Goal: Task Accomplishment & Management: Use online tool/utility

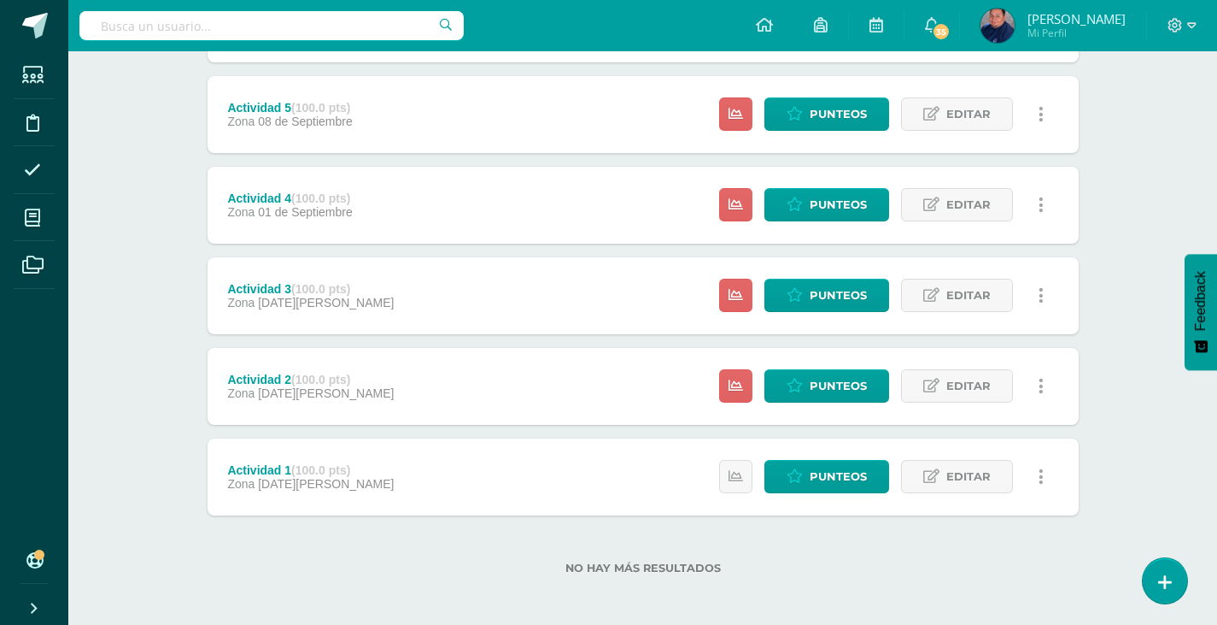
scroll to position [484, 0]
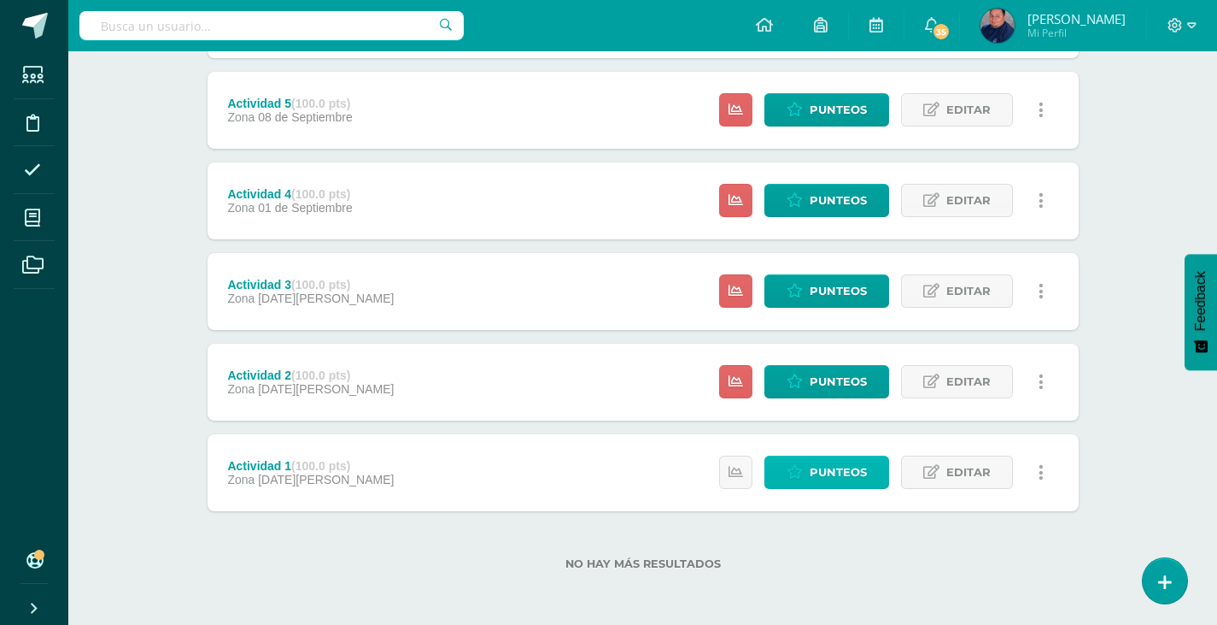
click at [848, 475] on span "Punteos" at bounding box center [838, 472] width 57 height 32
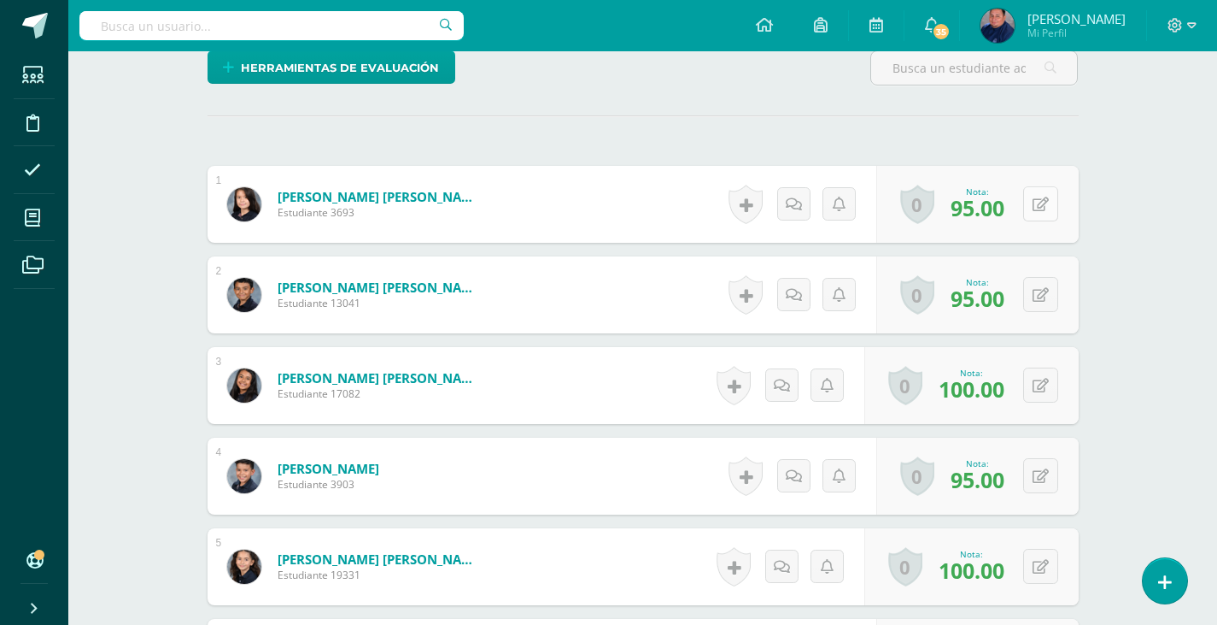
scroll to position [445, 0]
click at [1036, 214] on button at bounding box center [1041, 202] width 35 height 35
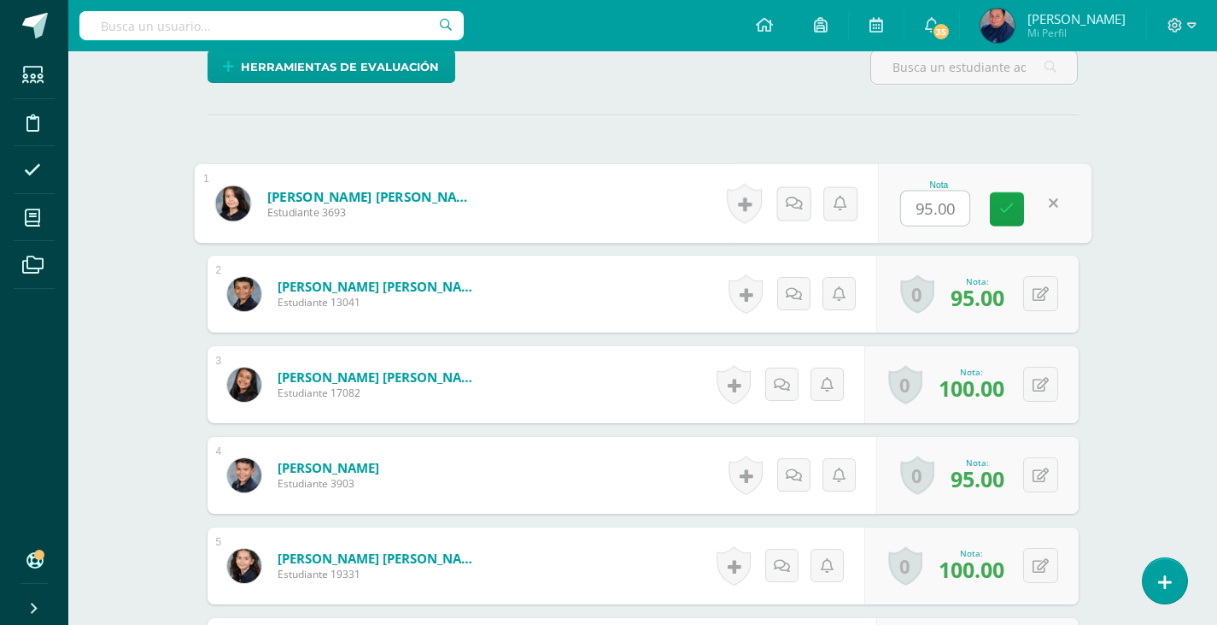
type input "0"
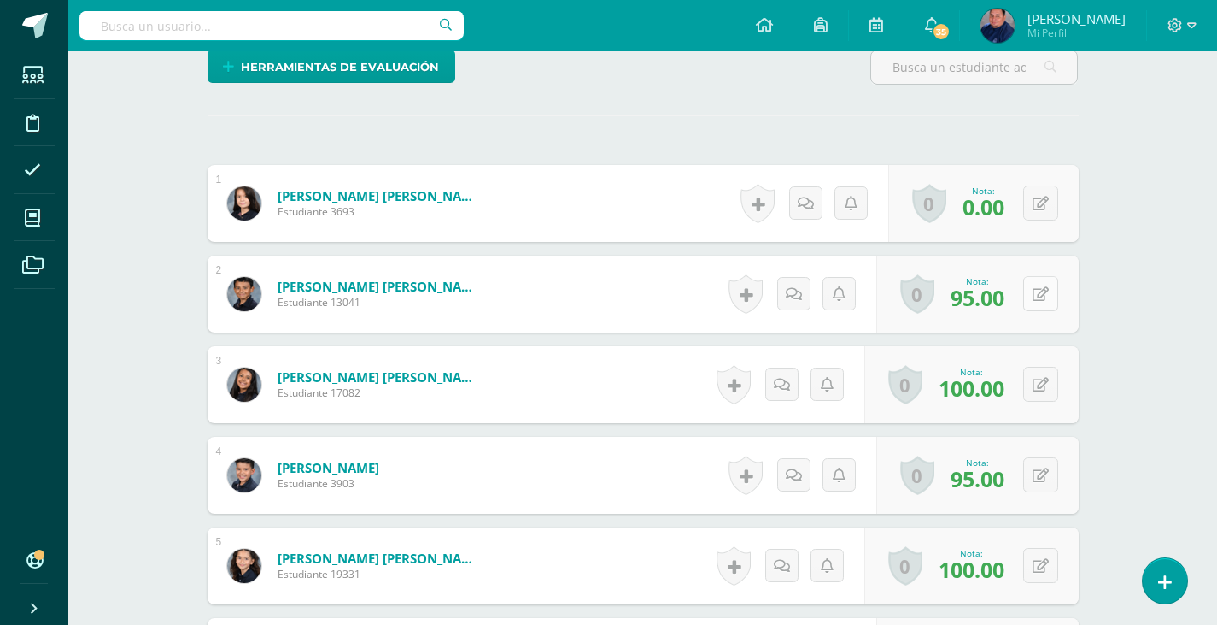
click at [1047, 296] on icon at bounding box center [1041, 294] width 16 height 15
type input "0"
click at [1005, 296] on icon at bounding box center [1007, 299] width 15 height 15
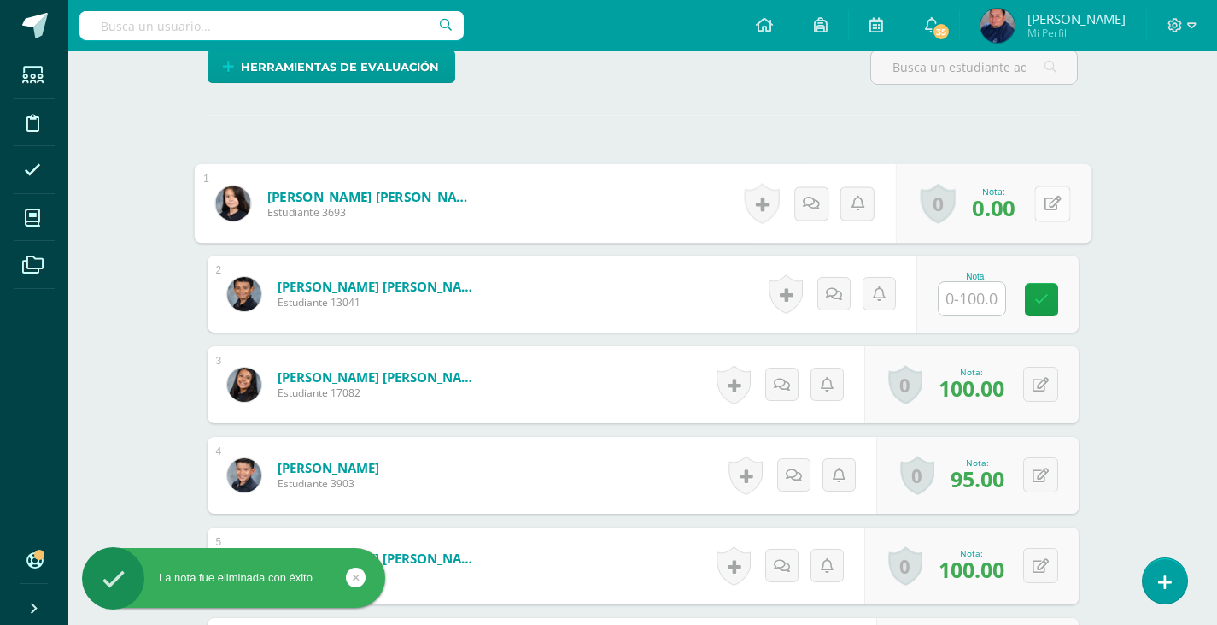
click at [1050, 207] on button at bounding box center [1053, 203] width 36 height 36
click at [1040, 381] on button at bounding box center [1041, 384] width 35 height 35
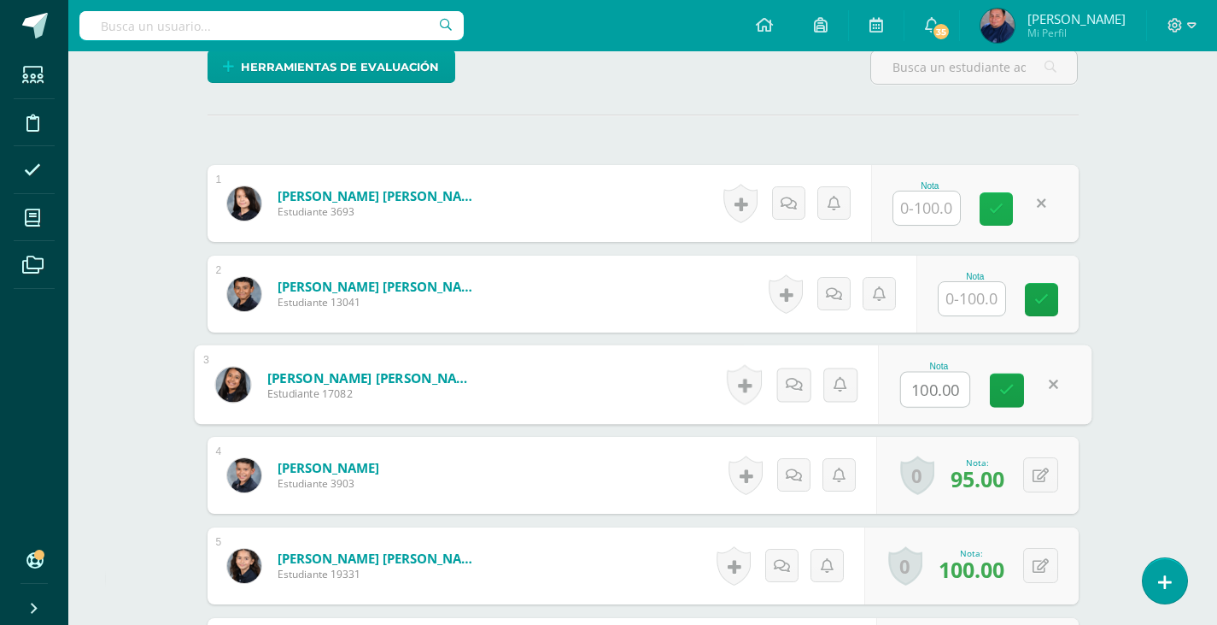
click at [989, 203] on icon at bounding box center [996, 209] width 15 height 15
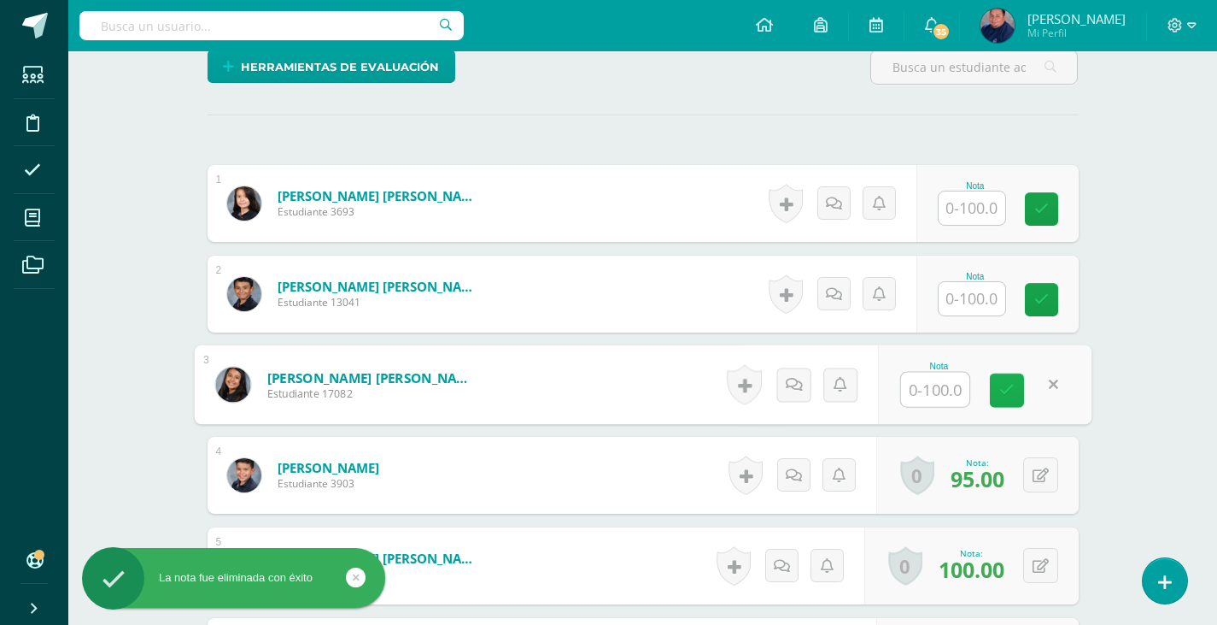
click at [1006, 390] on icon at bounding box center [1007, 390] width 15 height 15
click at [1041, 485] on button at bounding box center [1041, 474] width 35 height 35
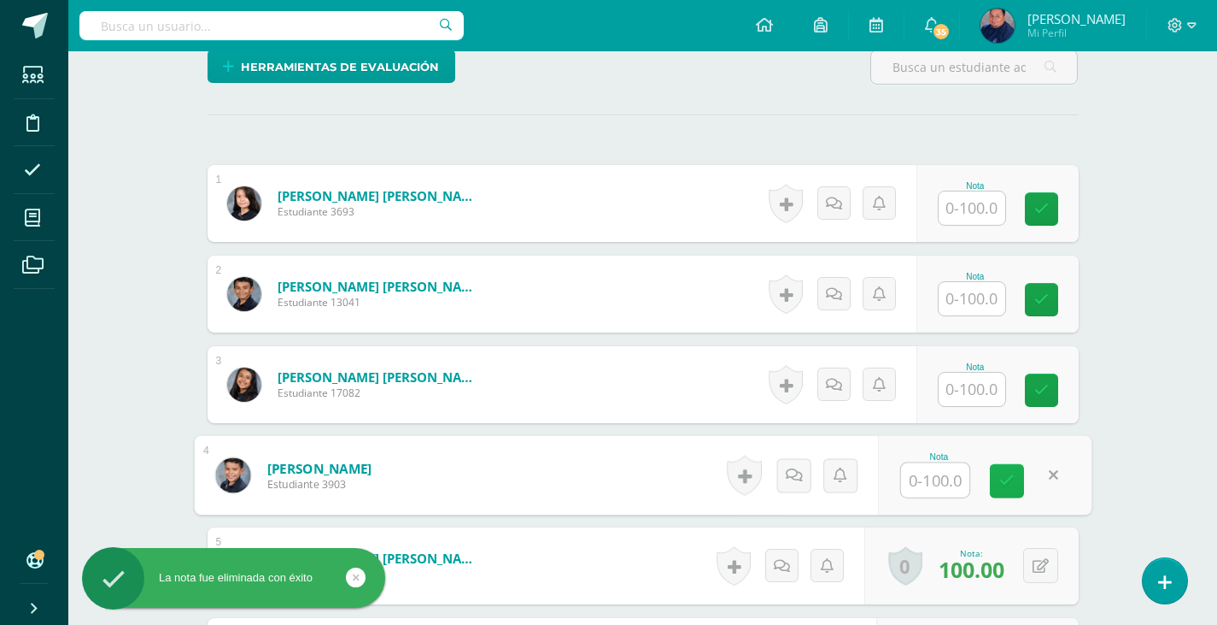
click at [1006, 484] on icon at bounding box center [1007, 480] width 15 height 15
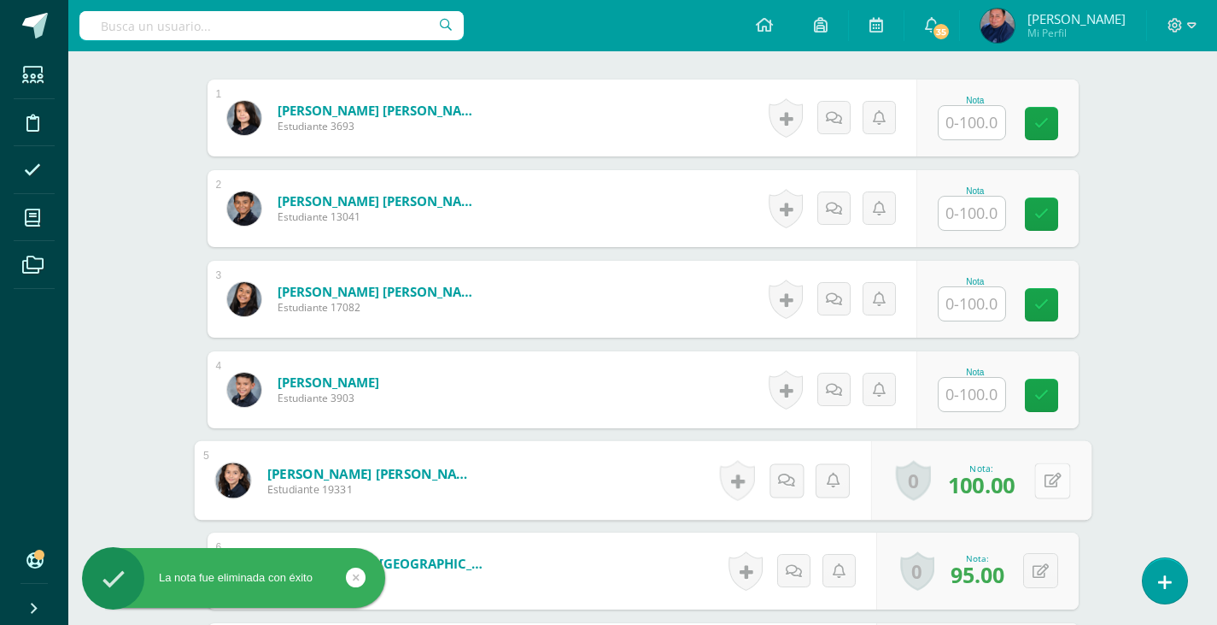
click at [1038, 492] on button at bounding box center [1053, 480] width 36 height 36
click at [1005, 481] on icon at bounding box center [1007, 485] width 15 height 15
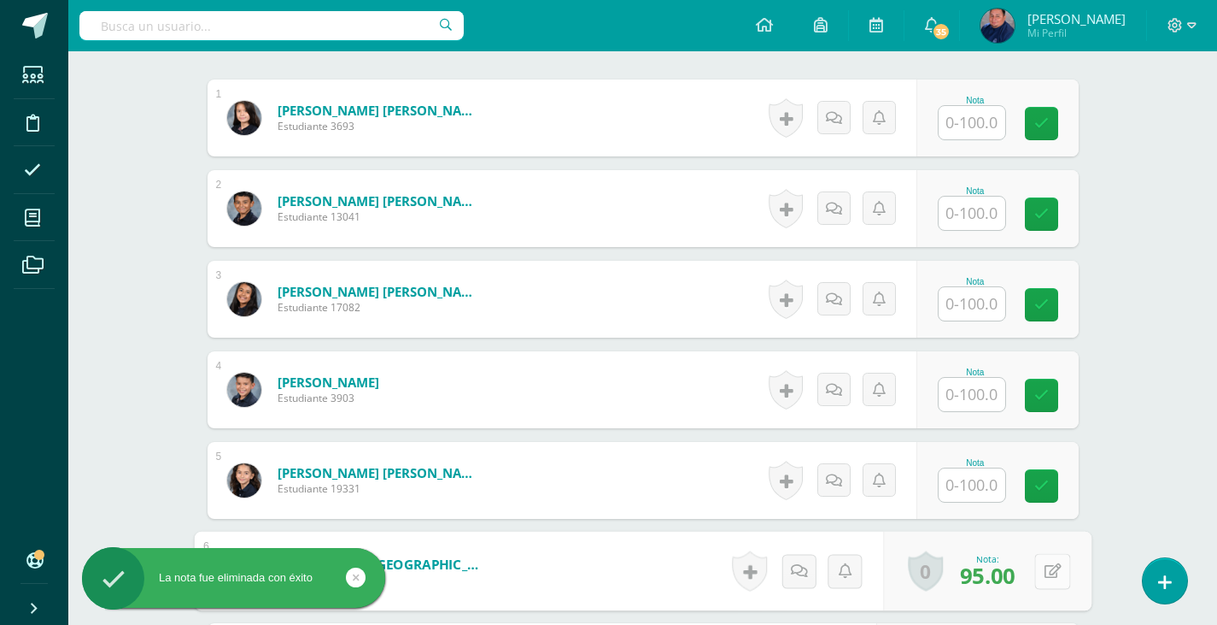
click at [1042, 578] on button at bounding box center [1053, 571] width 36 height 36
click at [1012, 578] on icon at bounding box center [1007, 576] width 15 height 15
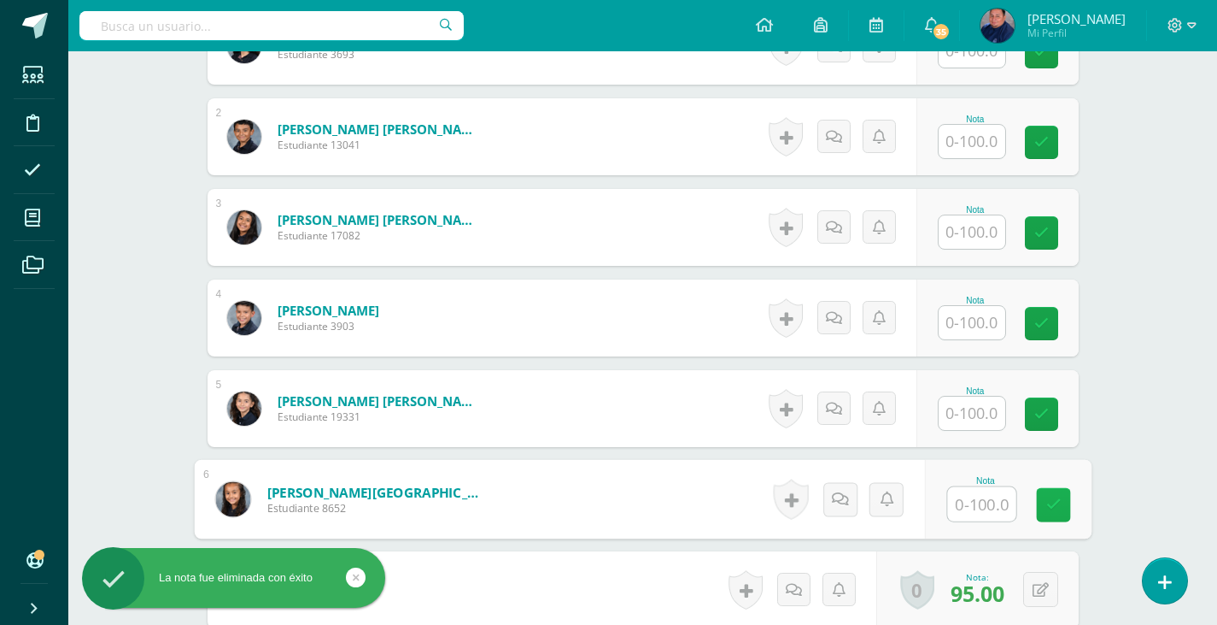
scroll to position [701, 0]
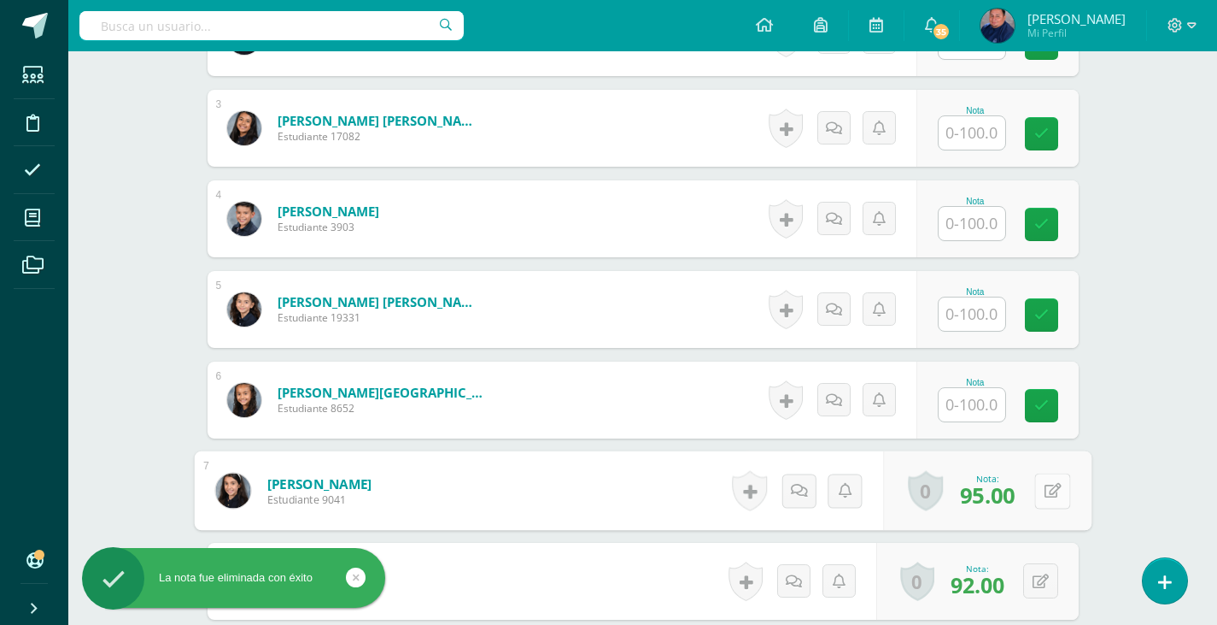
click at [1035, 483] on button at bounding box center [1053, 490] width 36 height 36
click at [1006, 497] on icon at bounding box center [1007, 496] width 15 height 15
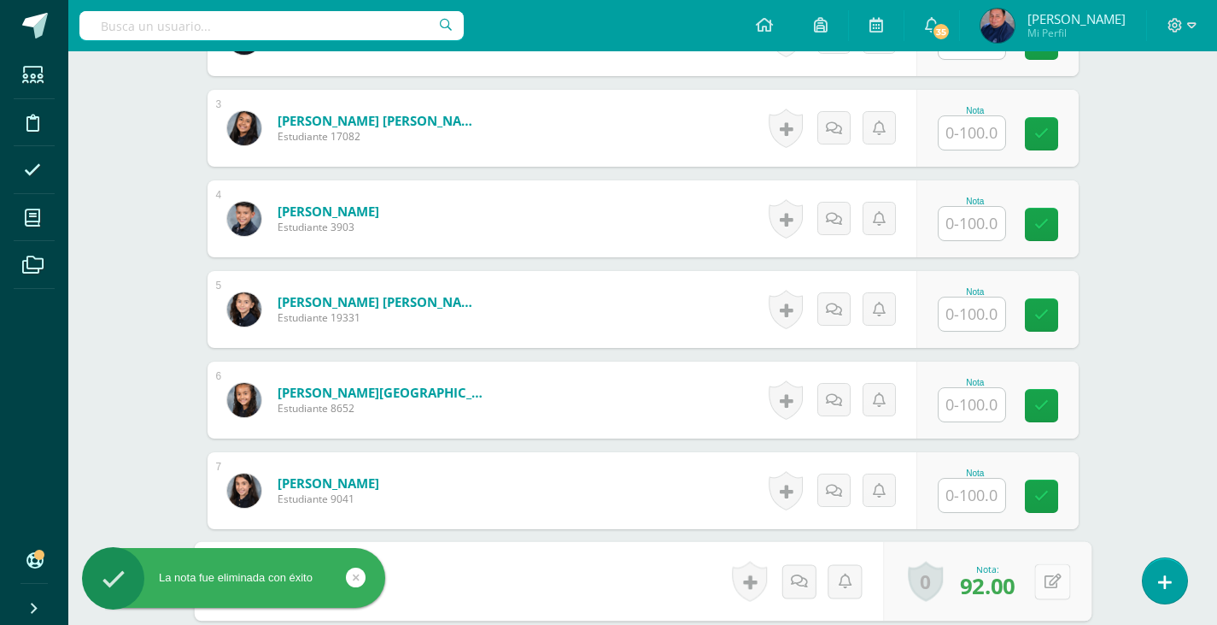
click at [1043, 574] on button at bounding box center [1053, 581] width 36 height 36
click at [1008, 592] on icon at bounding box center [1007, 586] width 15 height 15
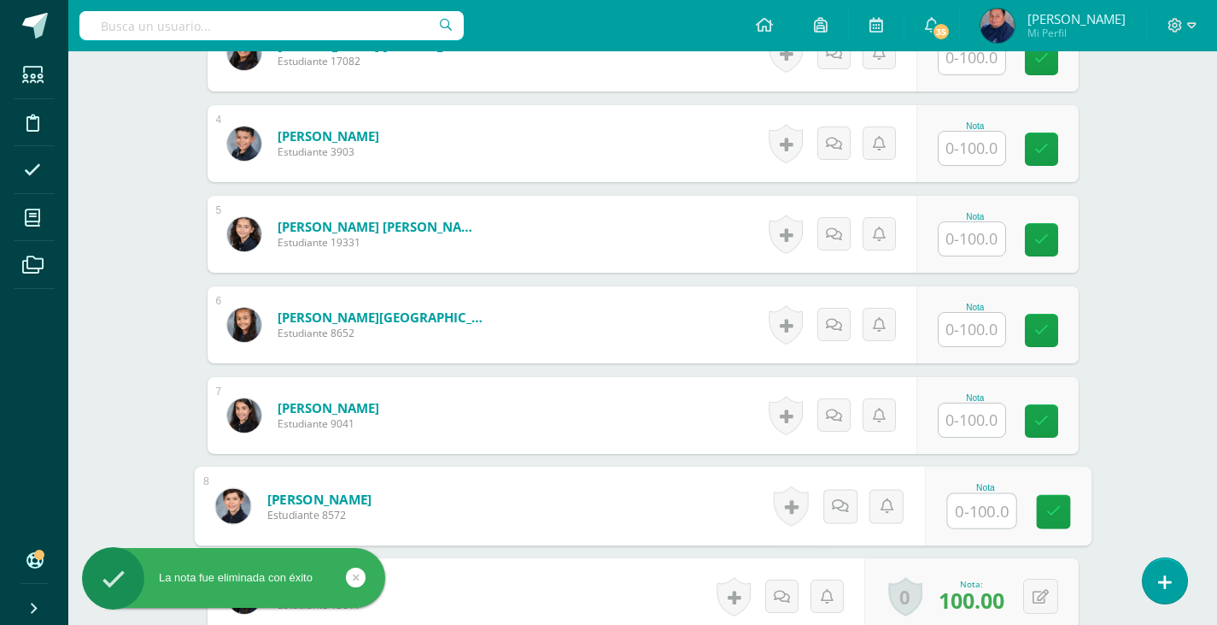
scroll to position [872, 0]
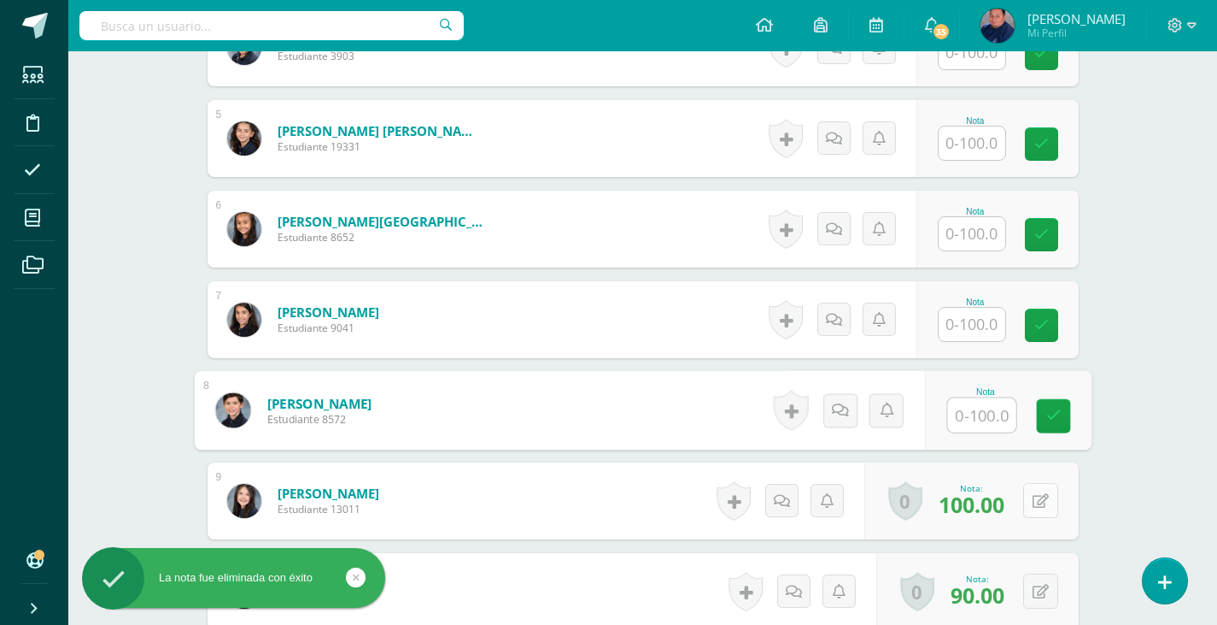
click at [1035, 500] on button at bounding box center [1041, 500] width 35 height 35
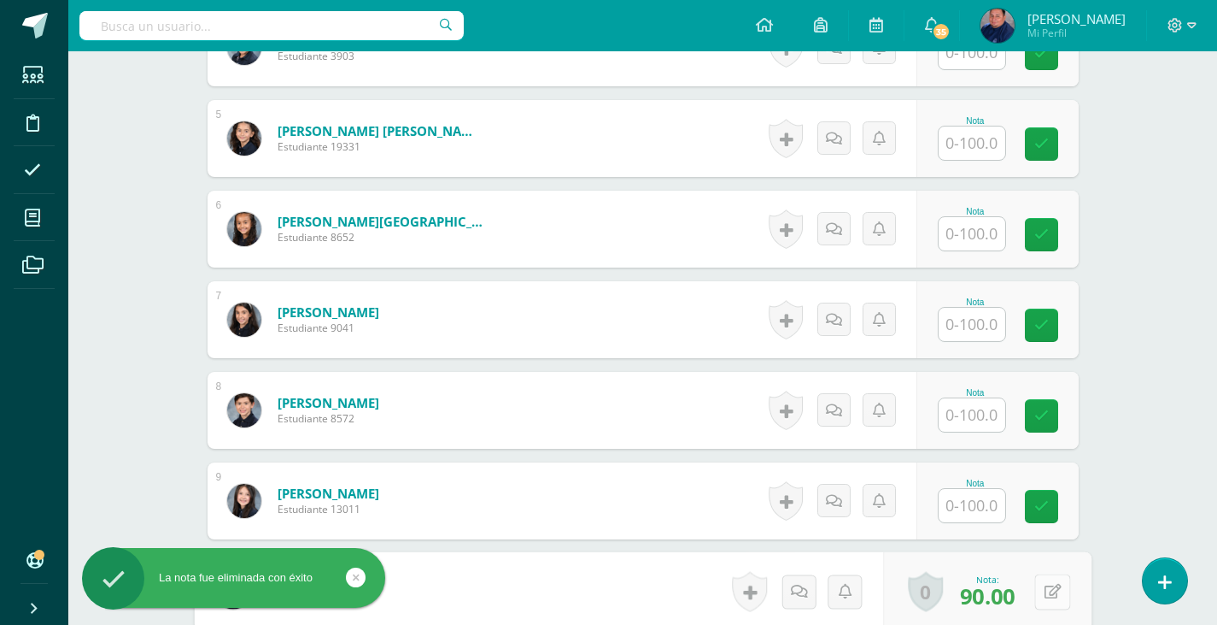
click at [1035, 599] on button at bounding box center [1053, 591] width 36 height 36
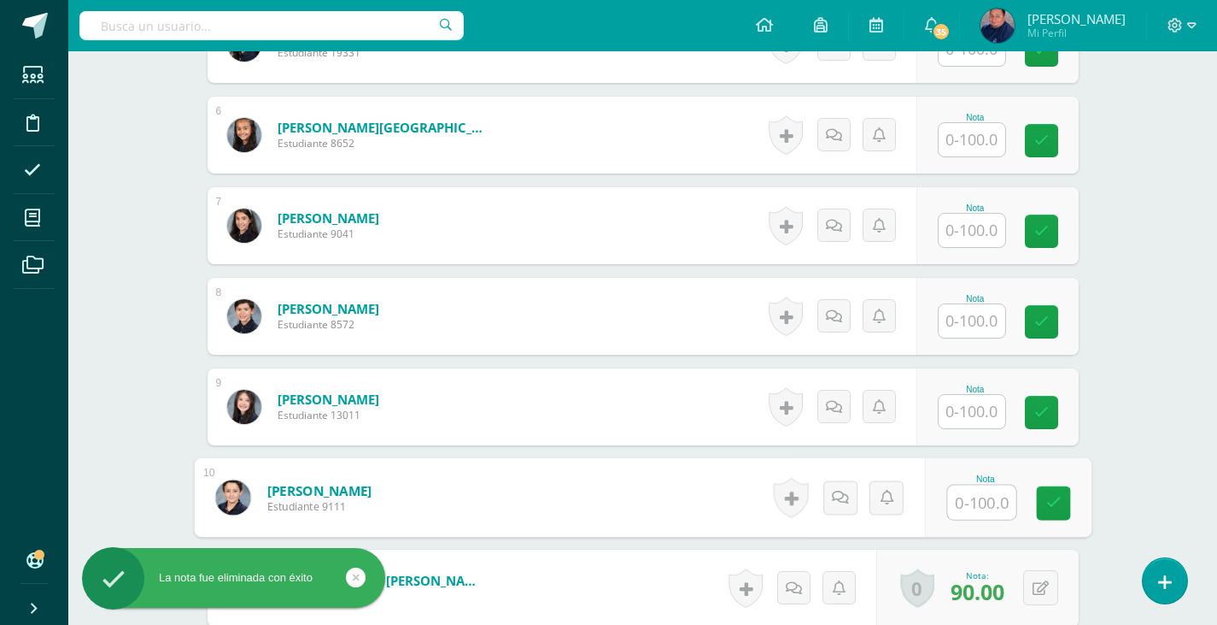
scroll to position [1043, 0]
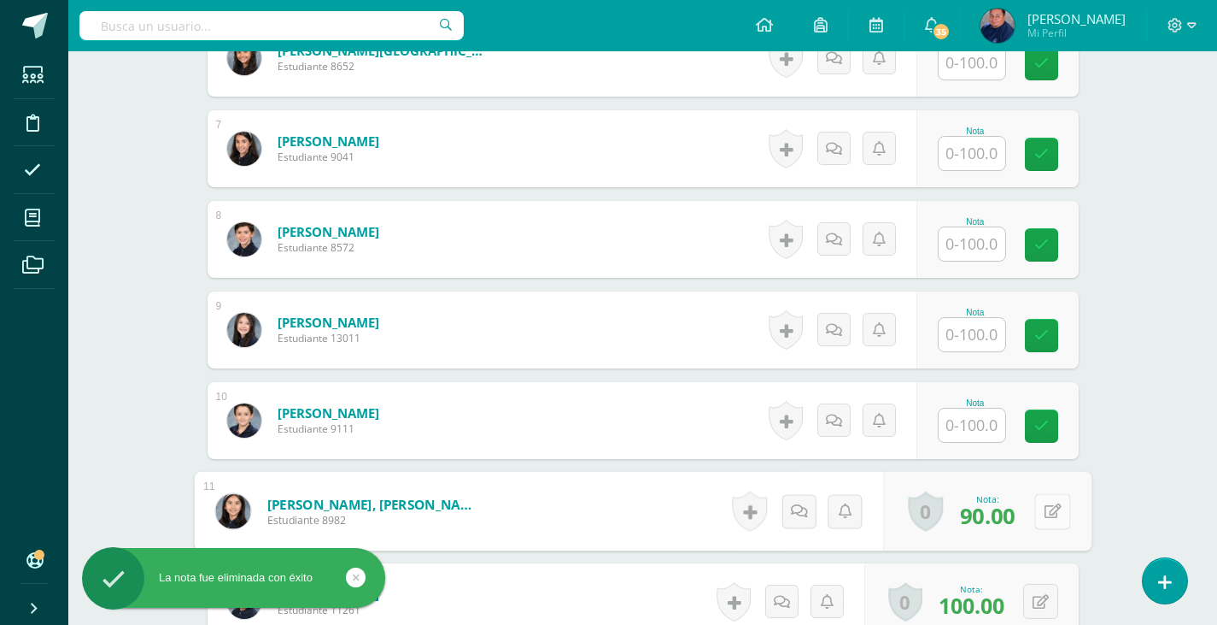
click at [1047, 507] on icon at bounding box center [1052, 510] width 17 height 15
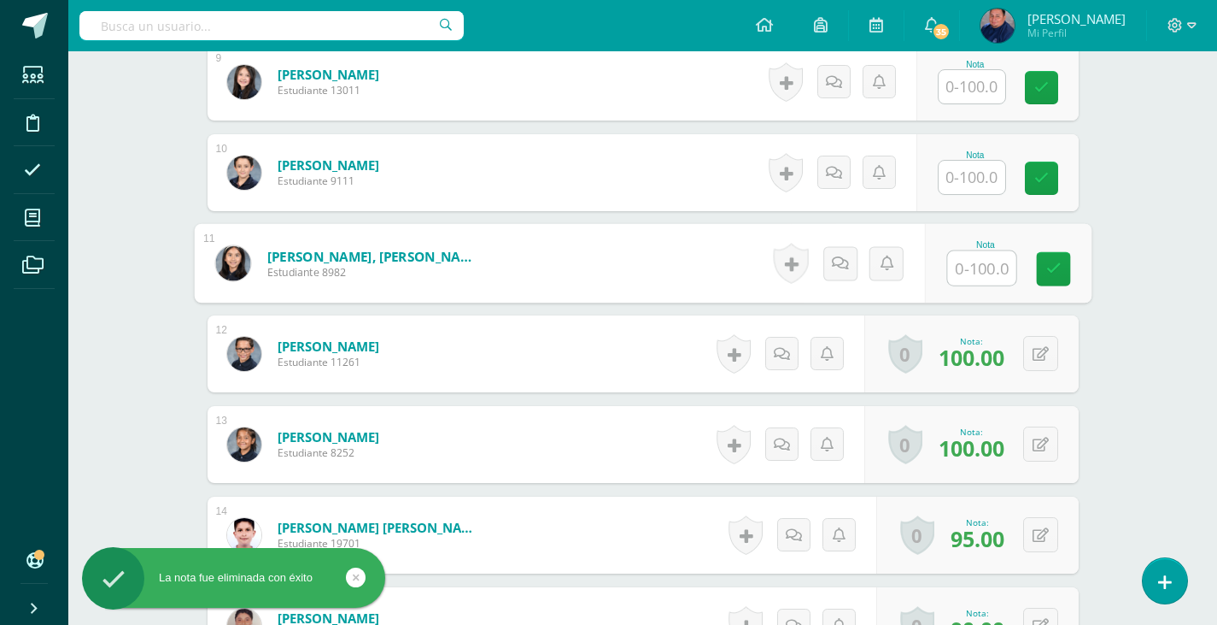
scroll to position [1299, 0]
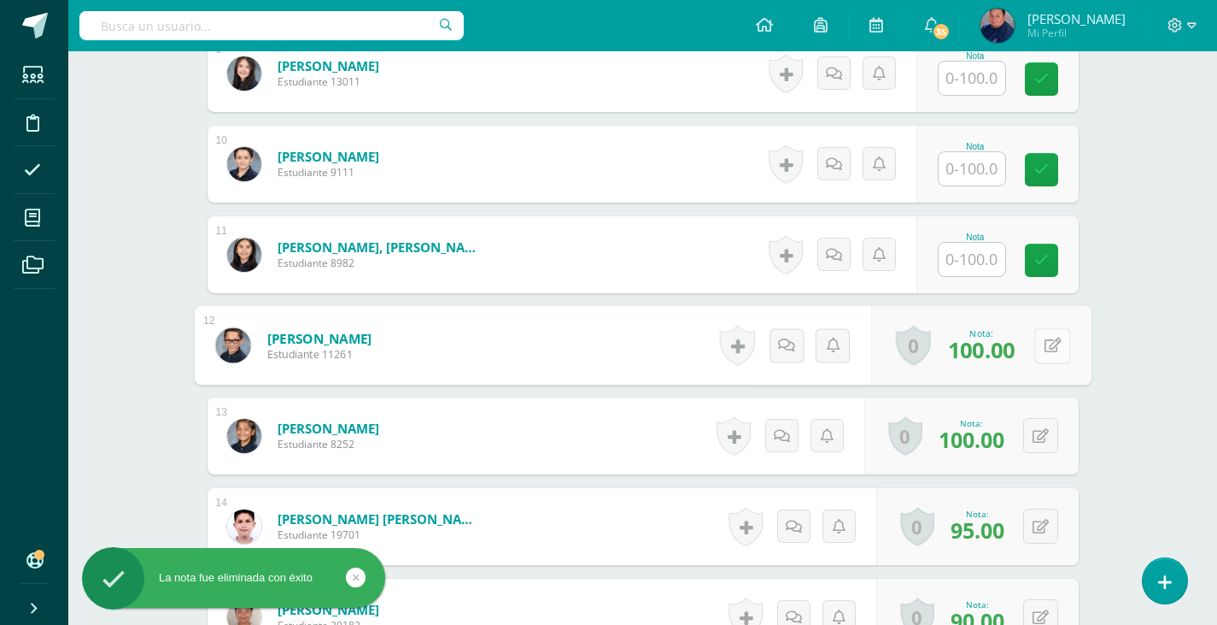
click at [1042, 351] on button at bounding box center [1053, 345] width 36 height 36
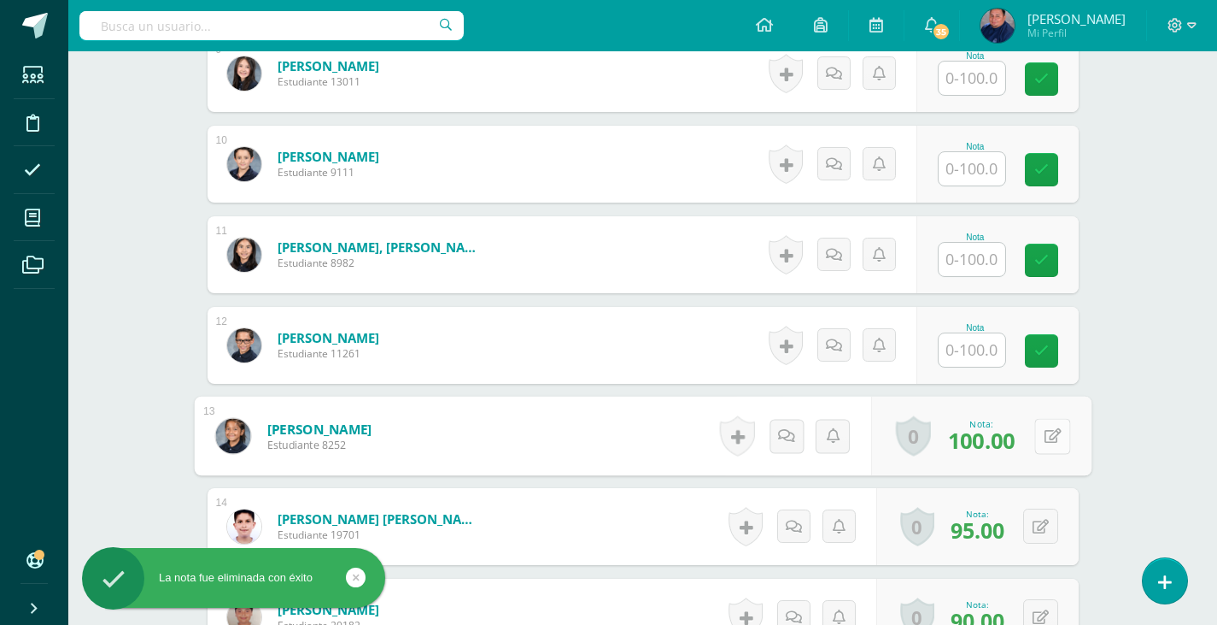
click at [1047, 436] on icon at bounding box center [1052, 435] width 17 height 15
click at [1014, 443] on link at bounding box center [1007, 442] width 34 height 34
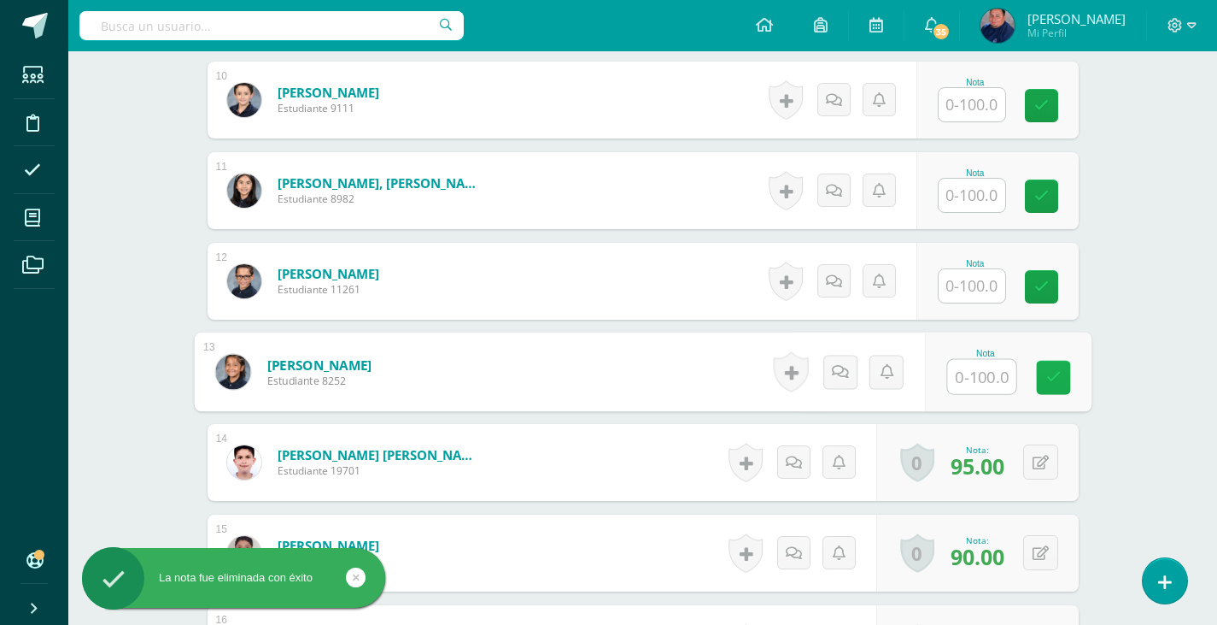
scroll to position [1385, 0]
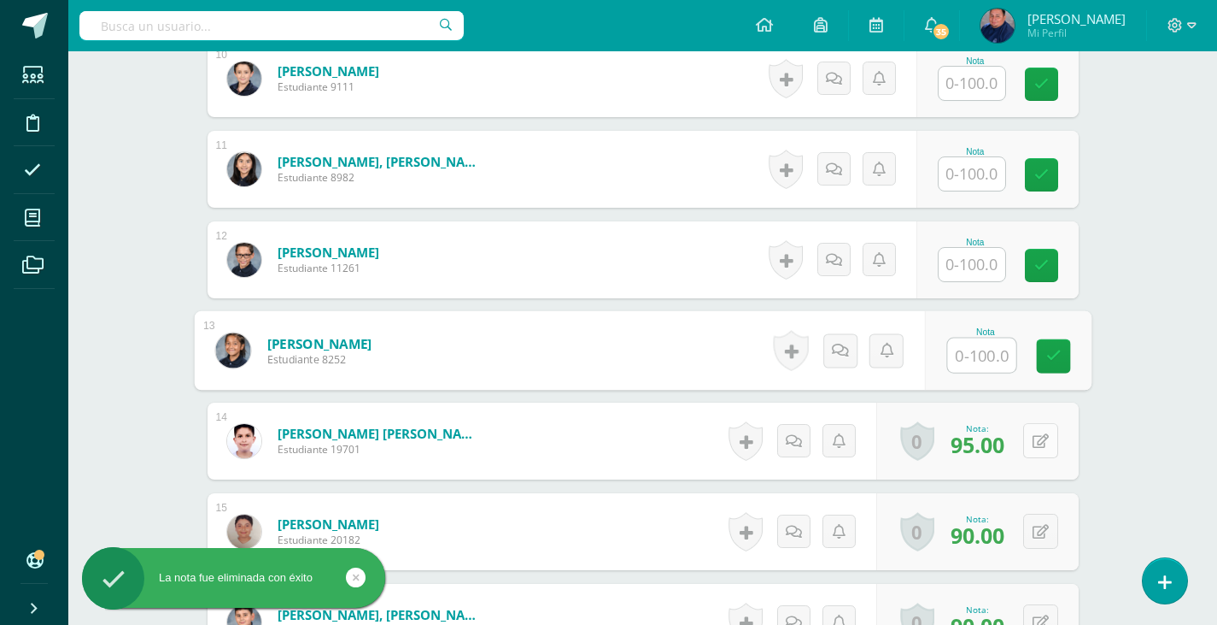
click at [1035, 444] on button at bounding box center [1041, 440] width 35 height 35
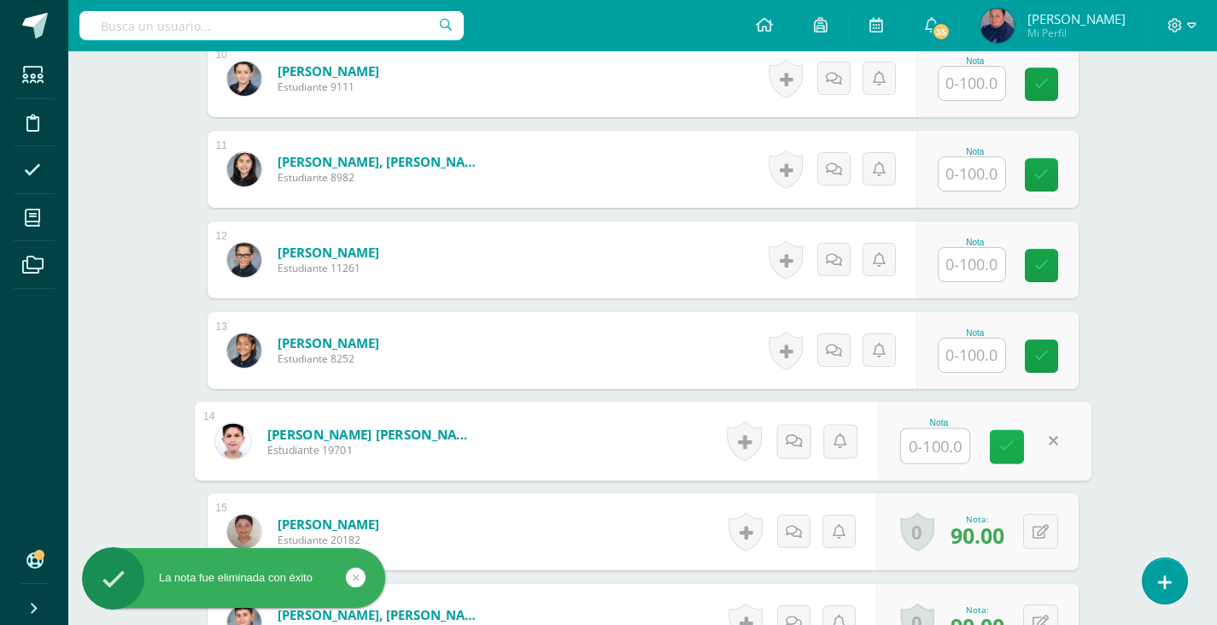
click at [1014, 448] on link at bounding box center [1007, 447] width 34 height 34
click at [1048, 531] on button at bounding box center [1041, 530] width 35 height 35
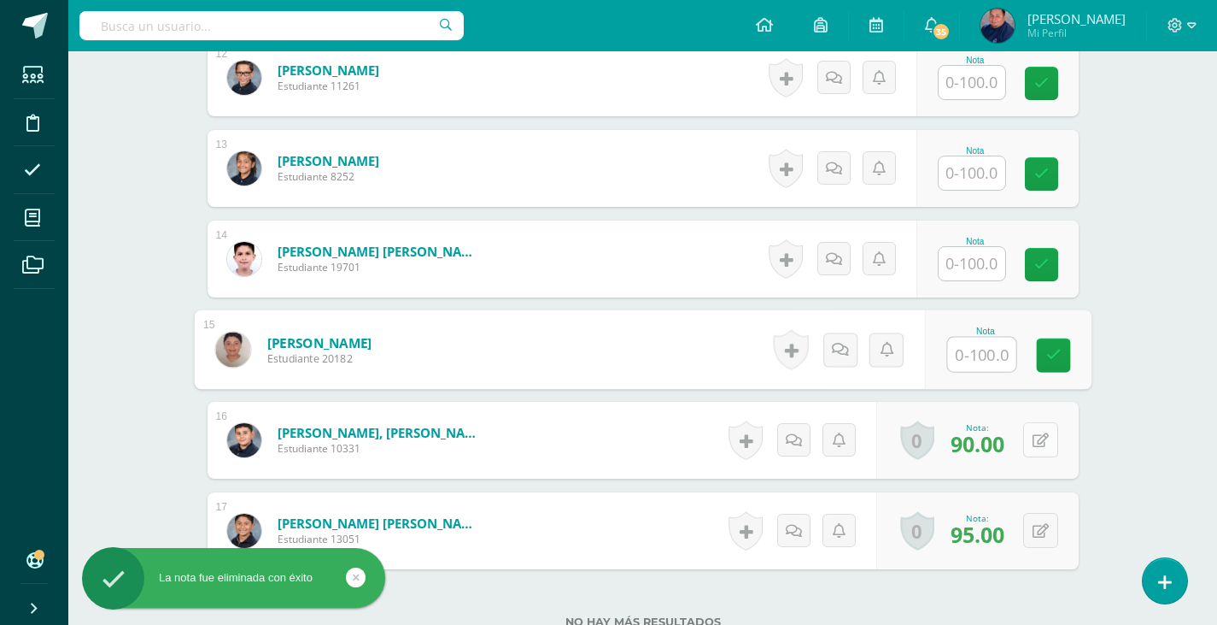
scroll to position [1641, 0]
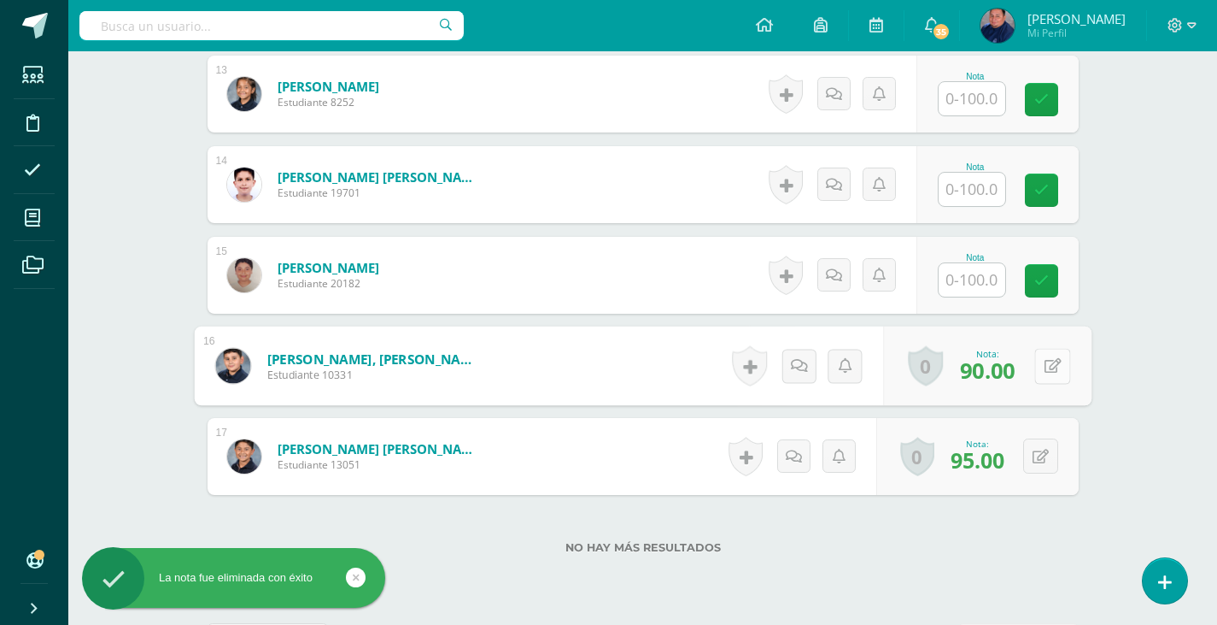
click at [1051, 373] on button at bounding box center [1053, 366] width 36 height 36
click at [1041, 445] on button at bounding box center [1041, 455] width 35 height 35
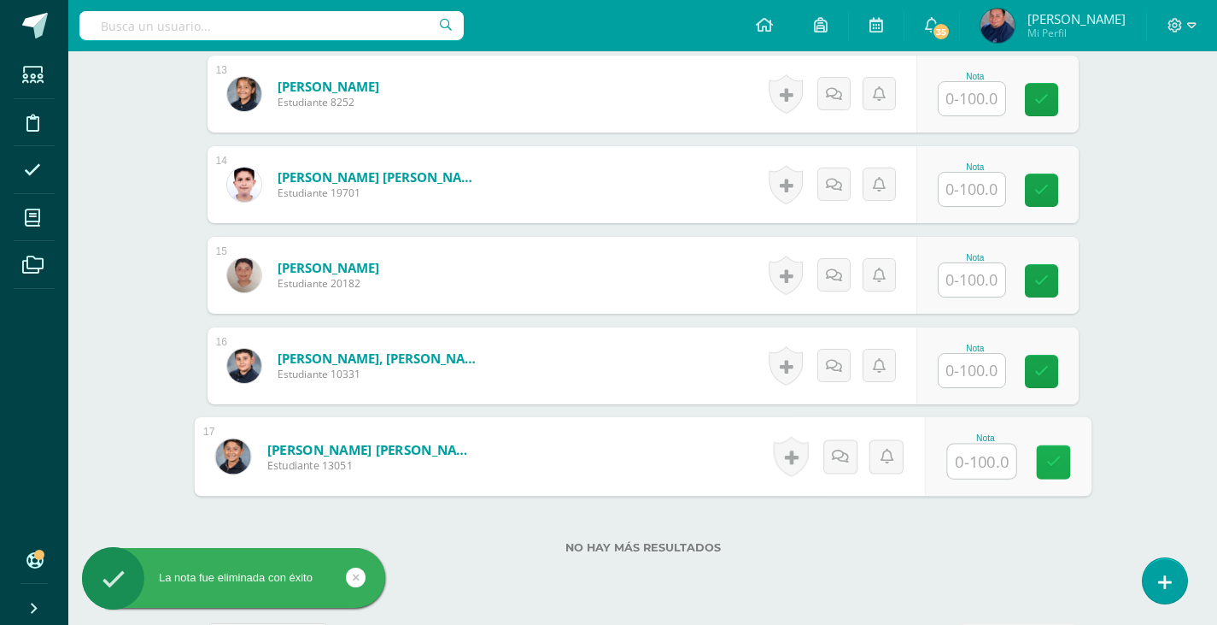
click at [1050, 458] on icon at bounding box center [1053, 462] width 15 height 15
click at [1026, 533] on div "No hay más resultados" at bounding box center [643, 534] width 871 height 79
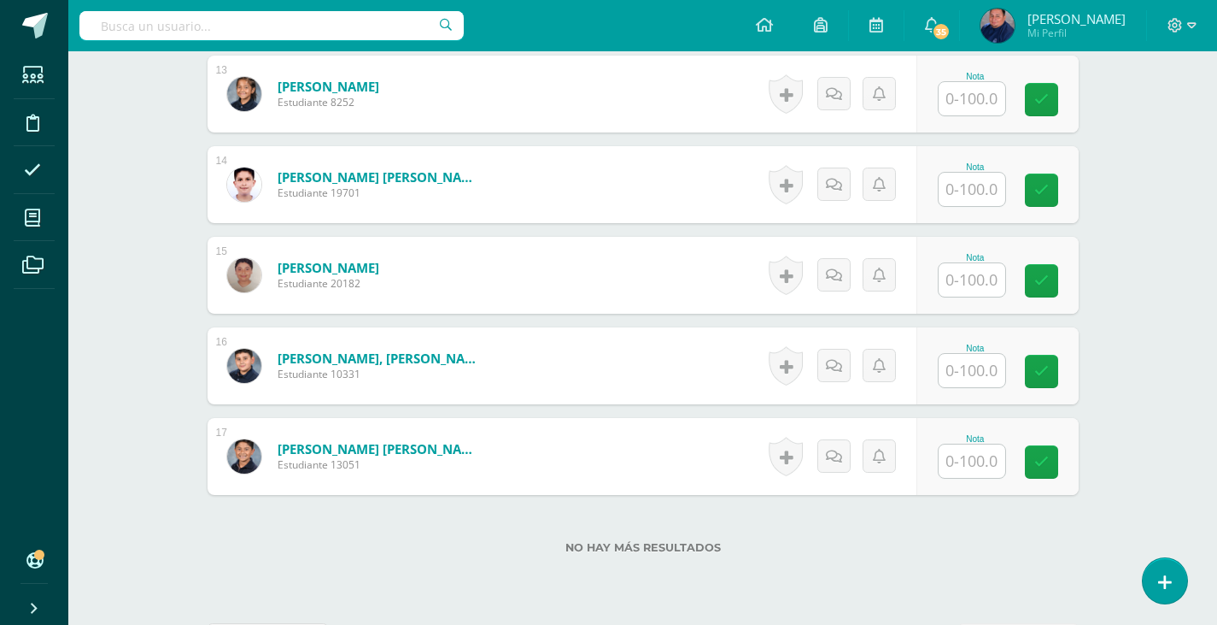
scroll to position [1707, 0]
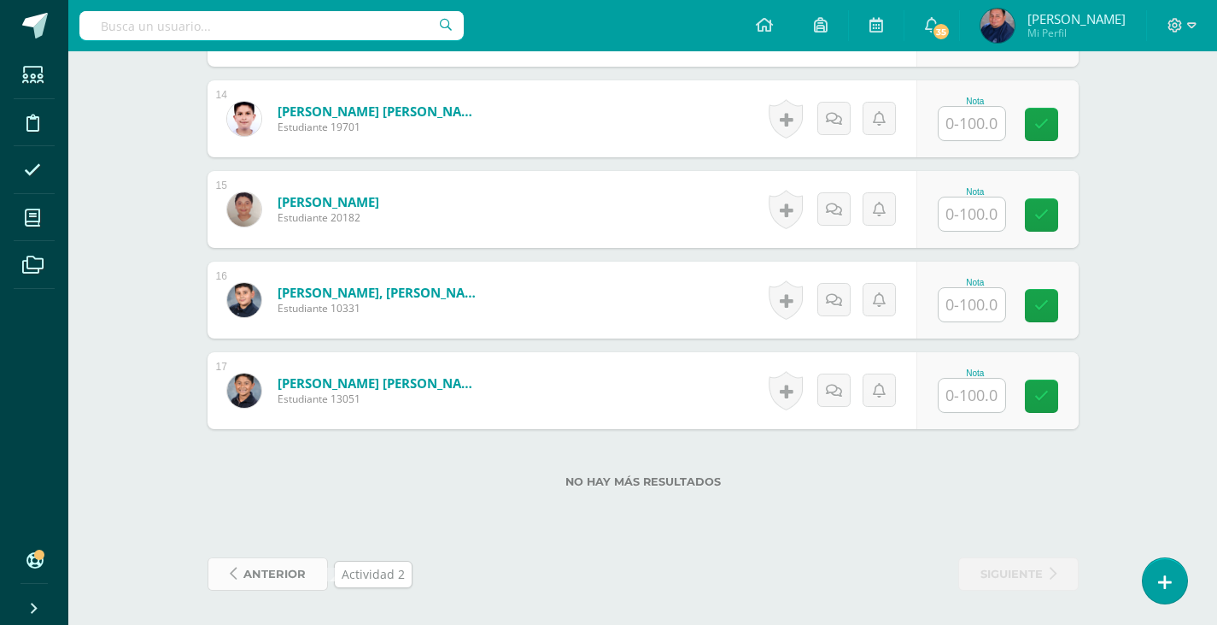
click at [293, 576] on span "anterior" at bounding box center [274, 574] width 62 height 32
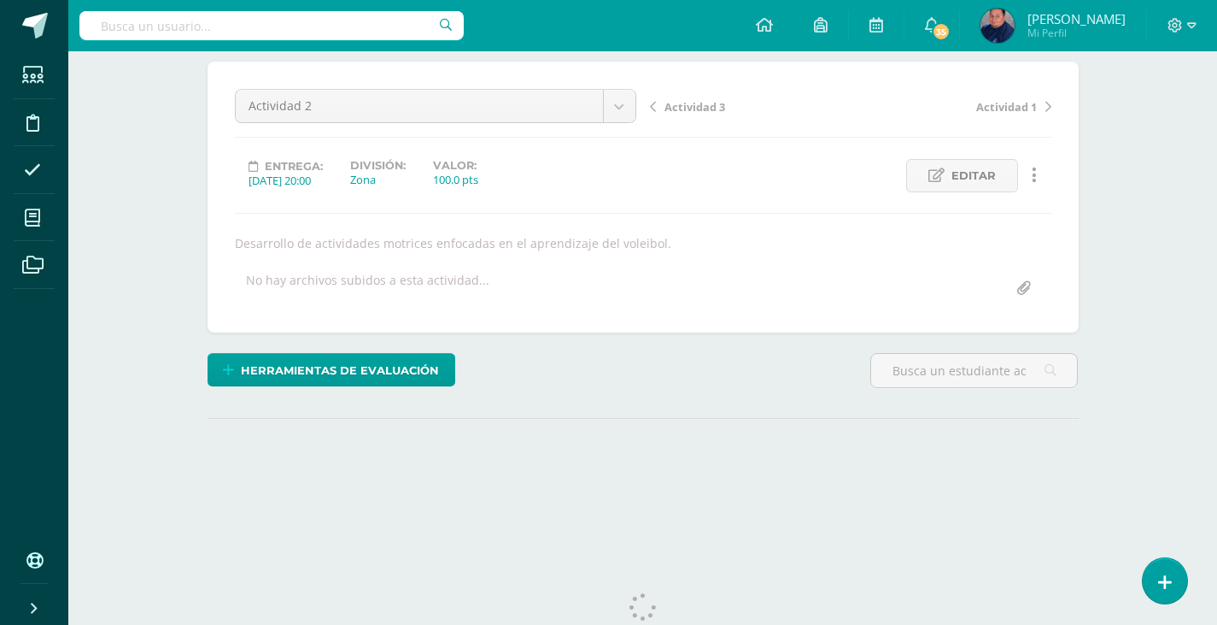
scroll to position [16, 0]
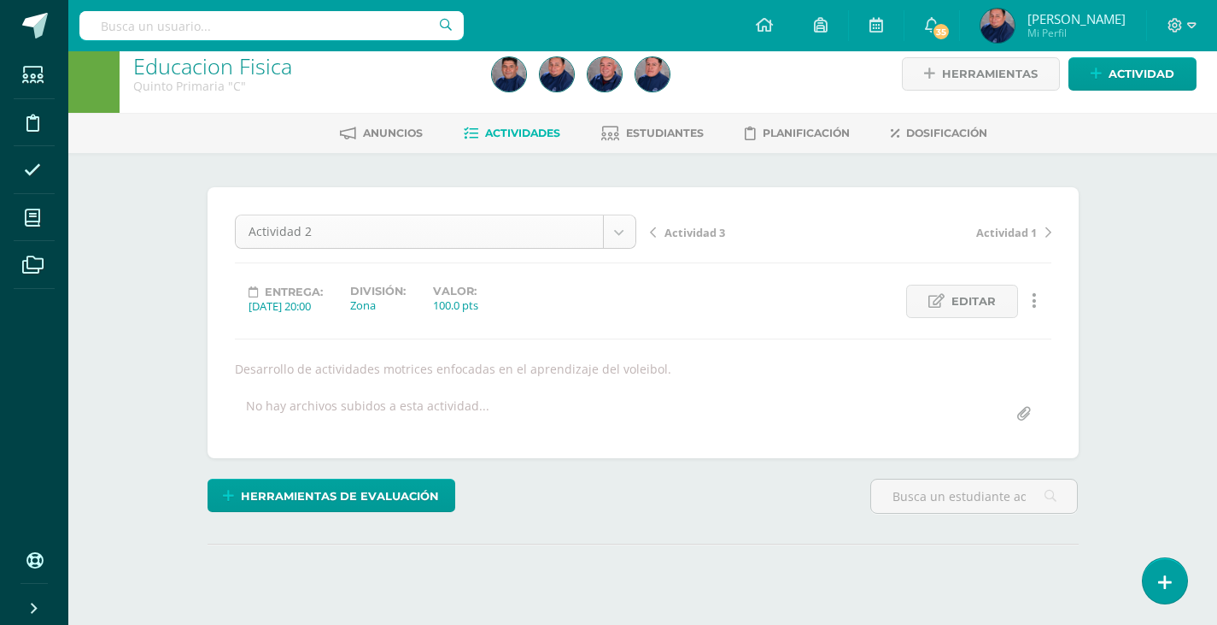
click at [625, 232] on body "Estudiantes Disciplina Asistencia Mis cursos Archivos Soporte Ayuda Reportar un…" at bounding box center [608, 330] width 1217 height 693
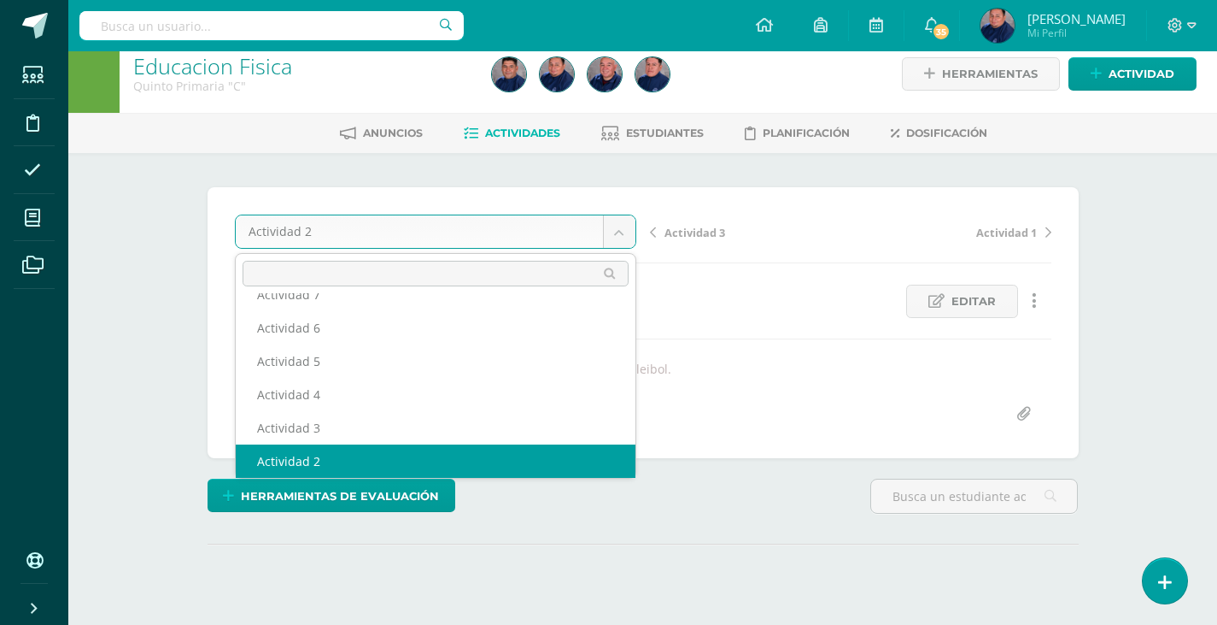
scroll to position [40, 0]
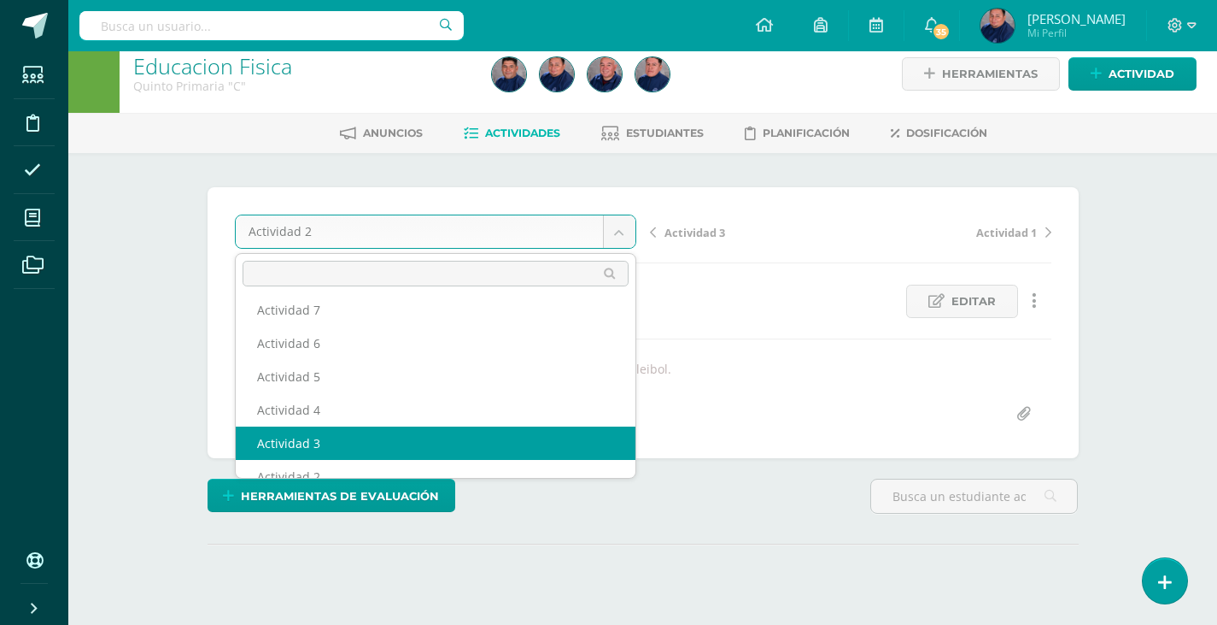
select select "/dashboard/teacher/grade-activity/234078/"
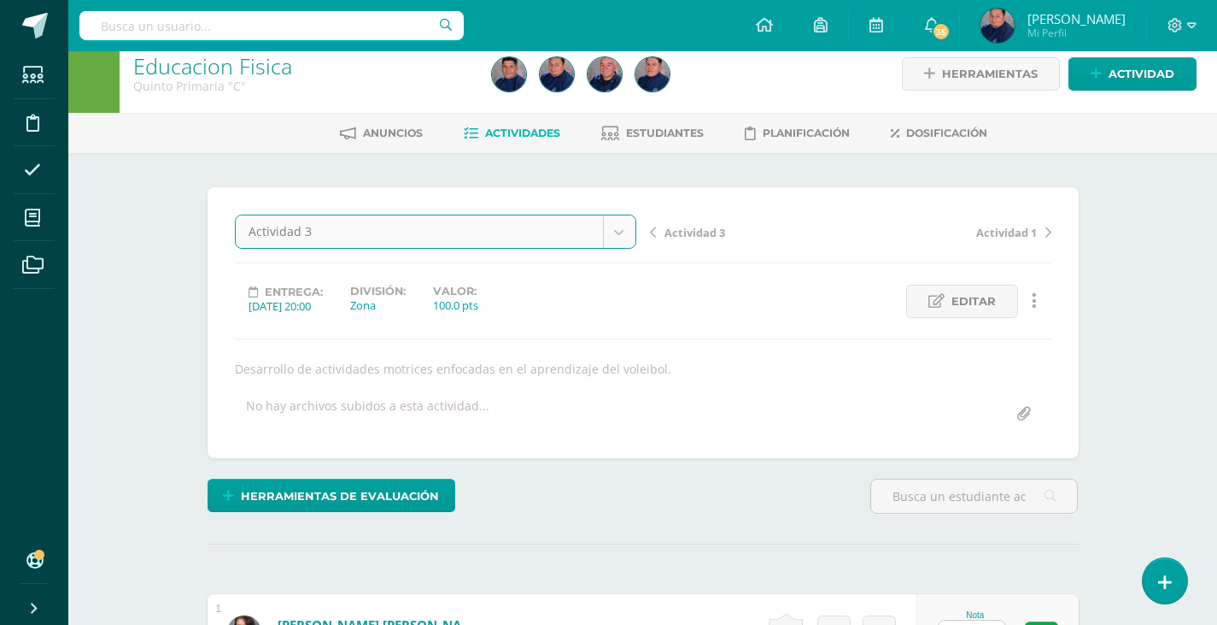
scroll to position [17, 0]
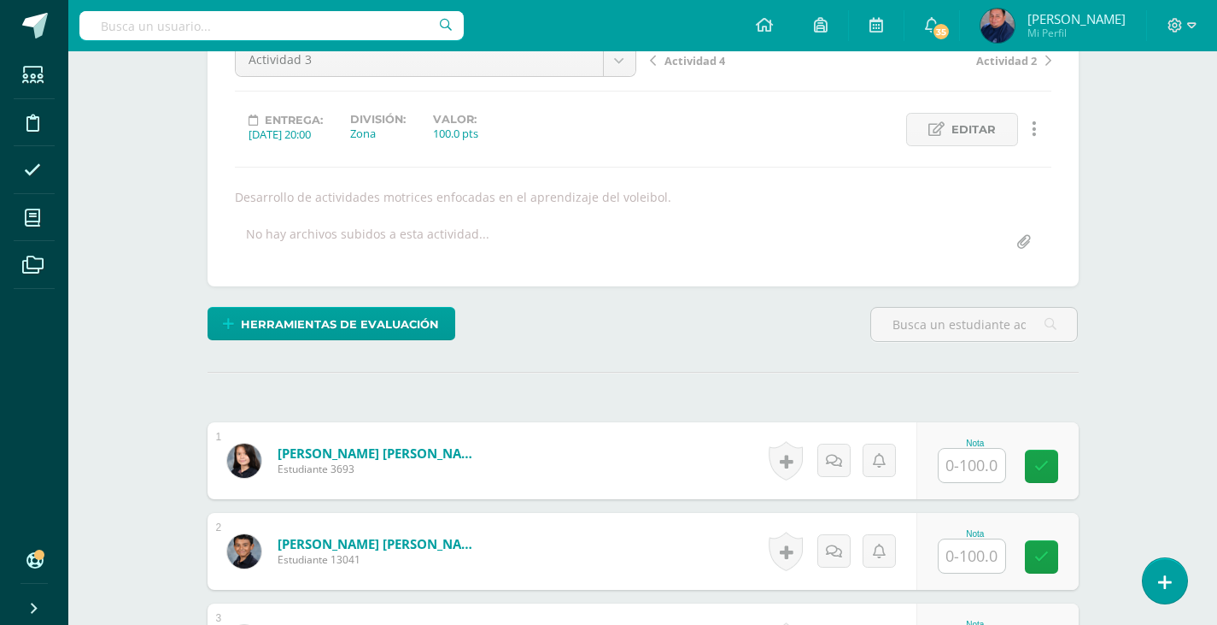
scroll to position [189, 0]
click at [985, 472] on input "text" at bounding box center [972, 464] width 67 height 33
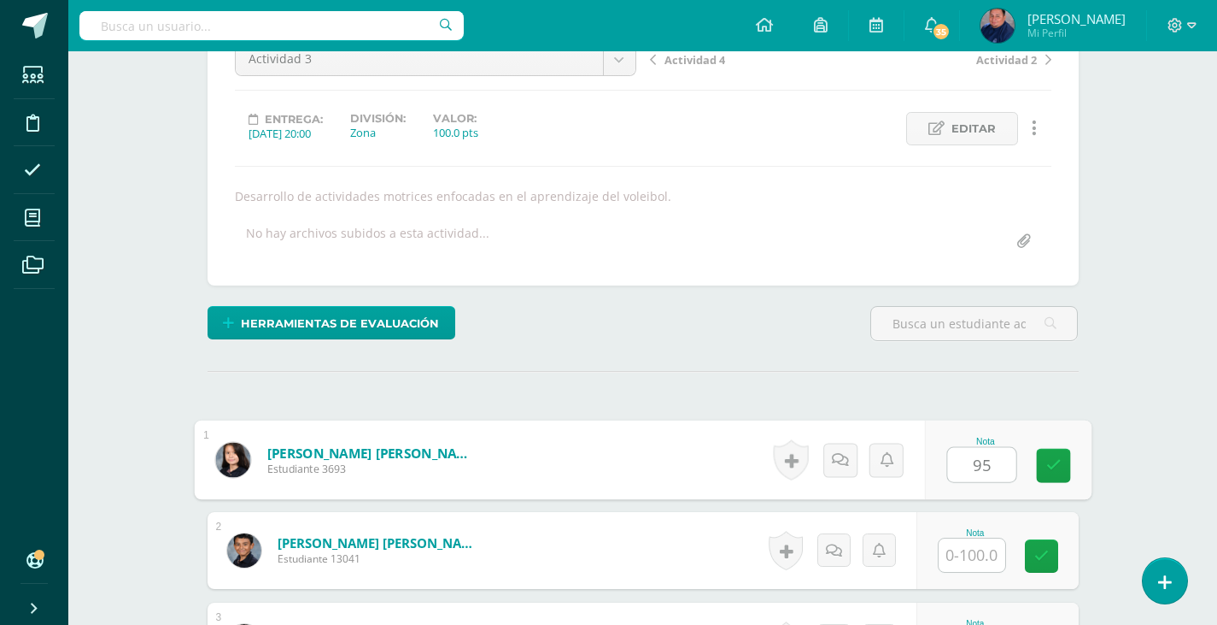
type input "95"
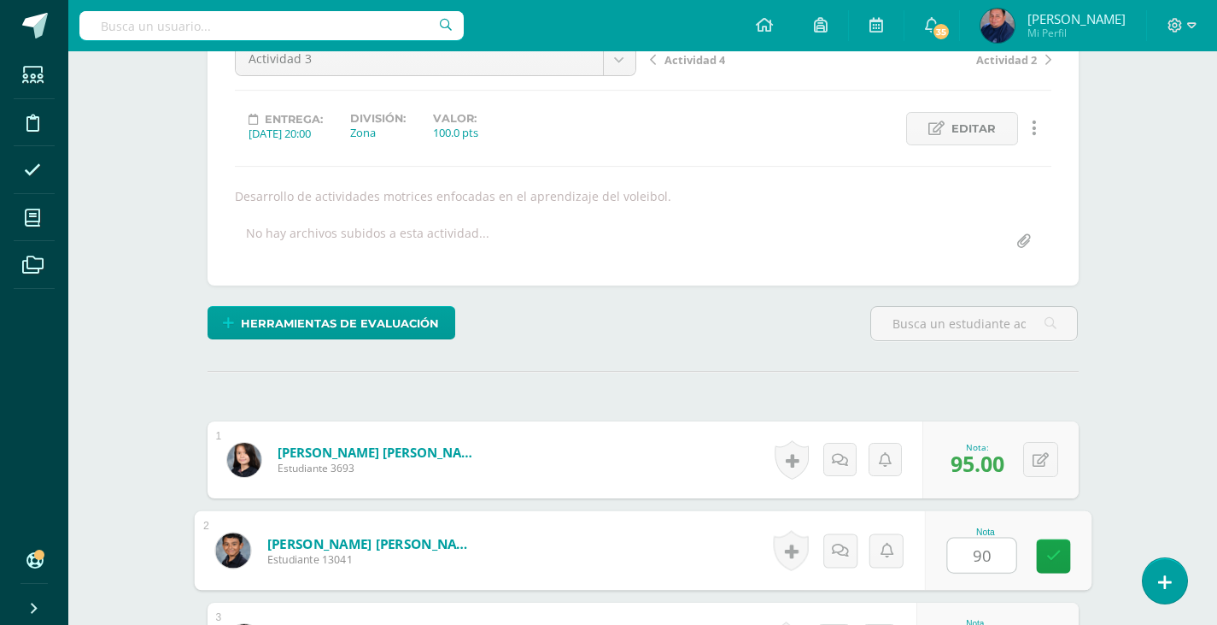
type input "90"
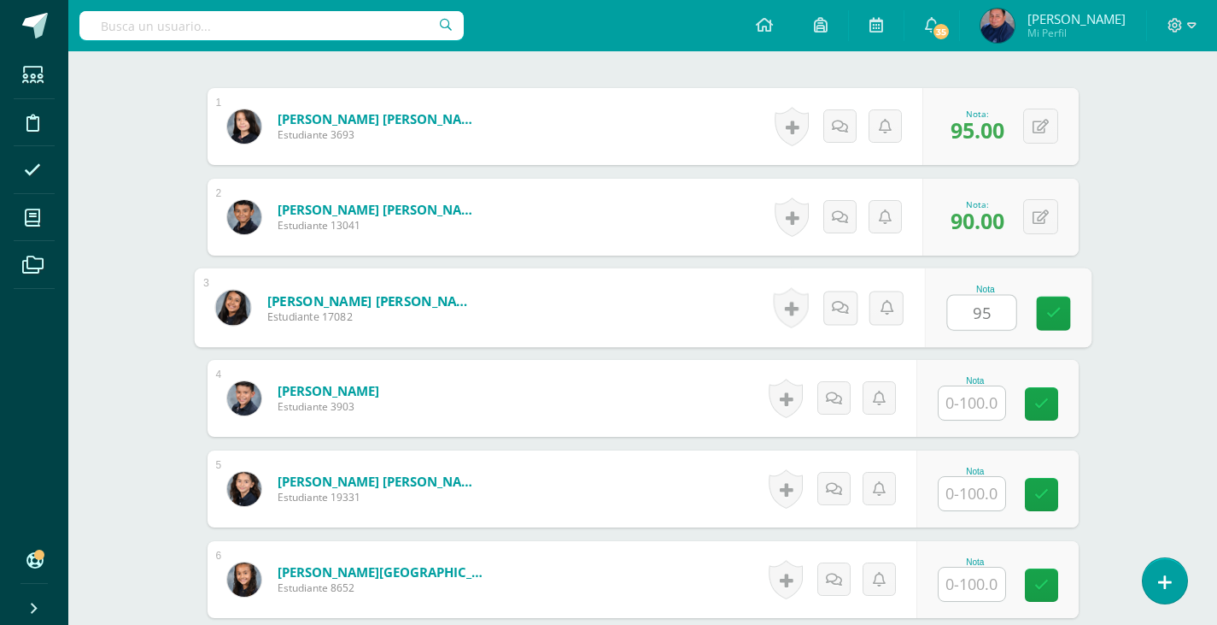
type input "95"
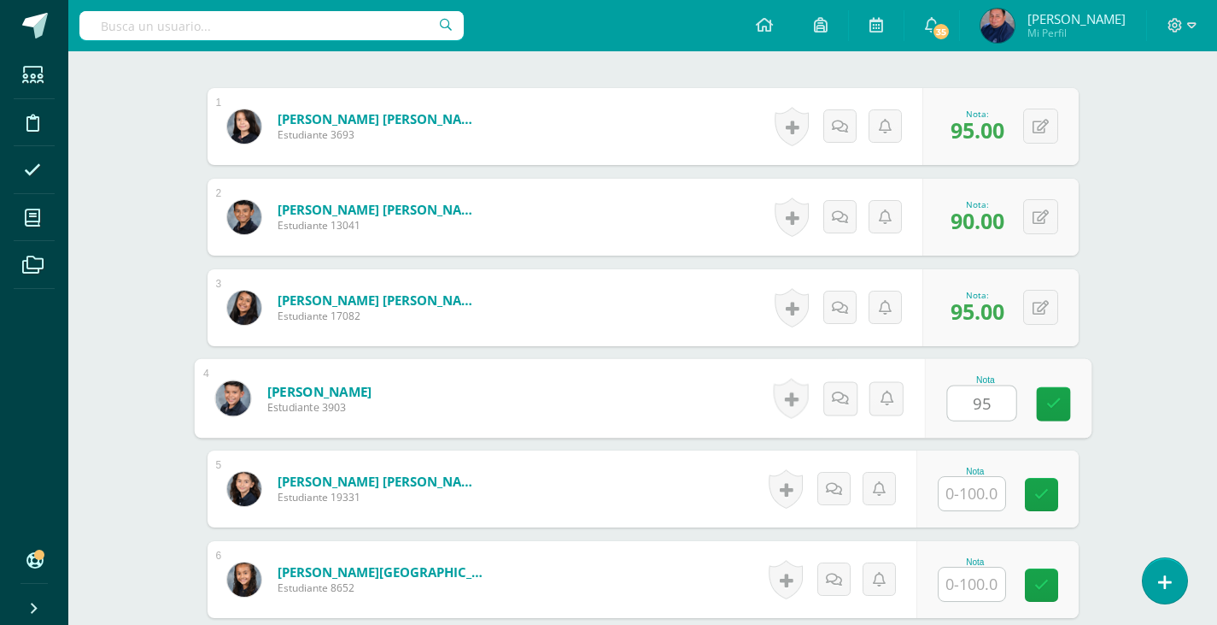
type input "95"
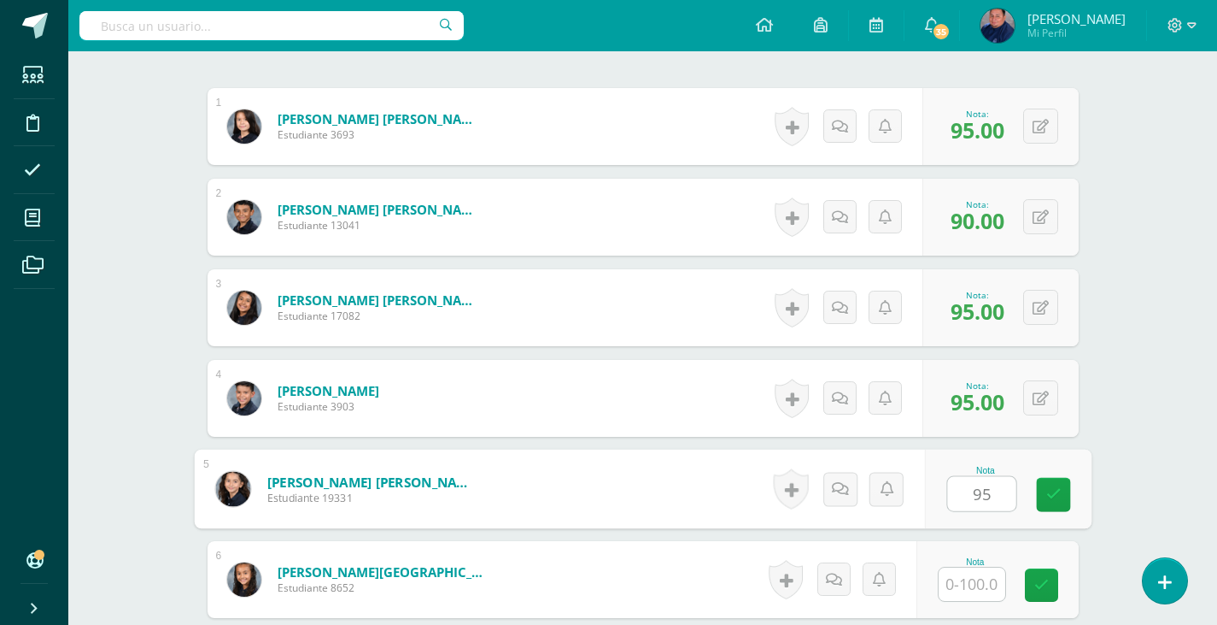
type input "95"
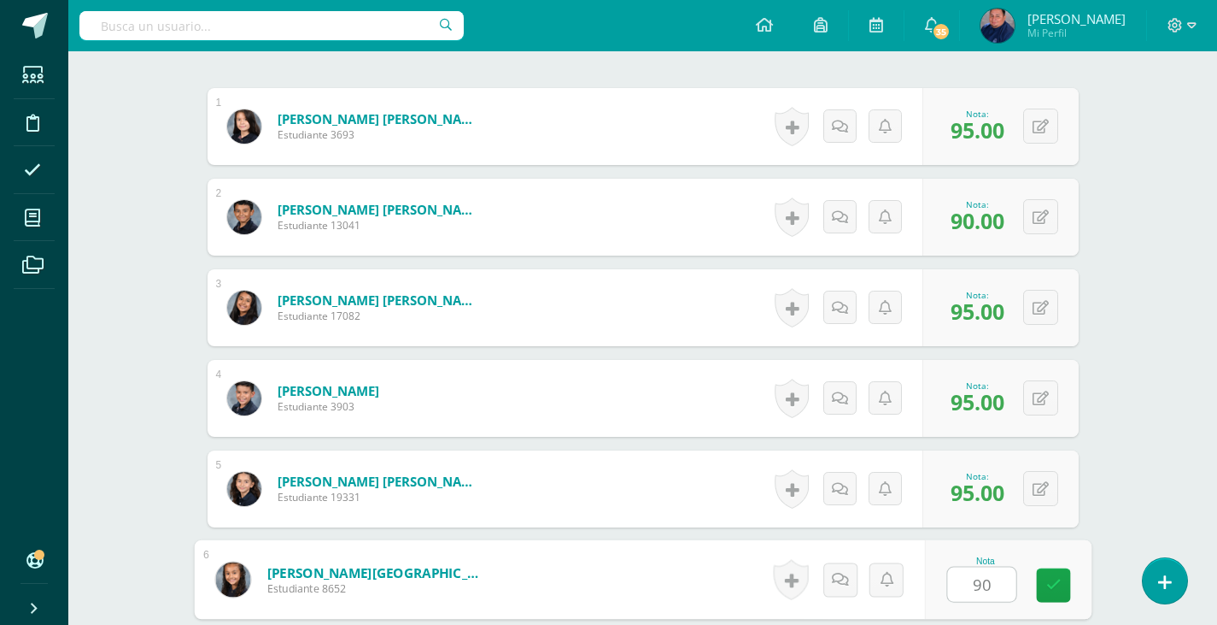
type input "90"
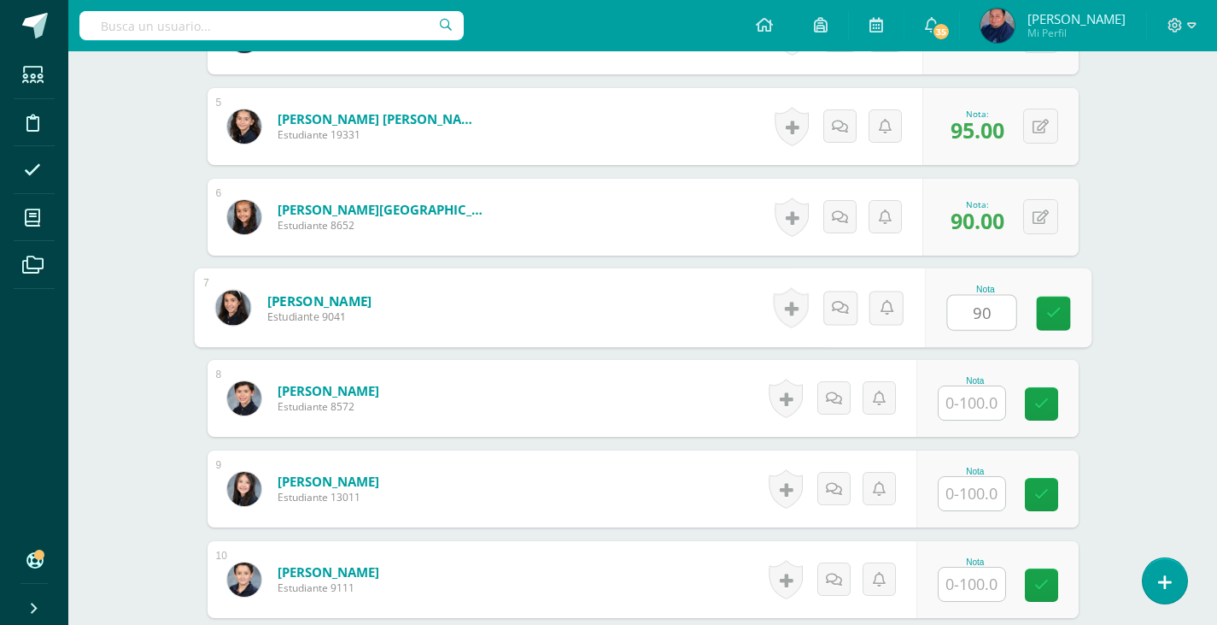
type input "90"
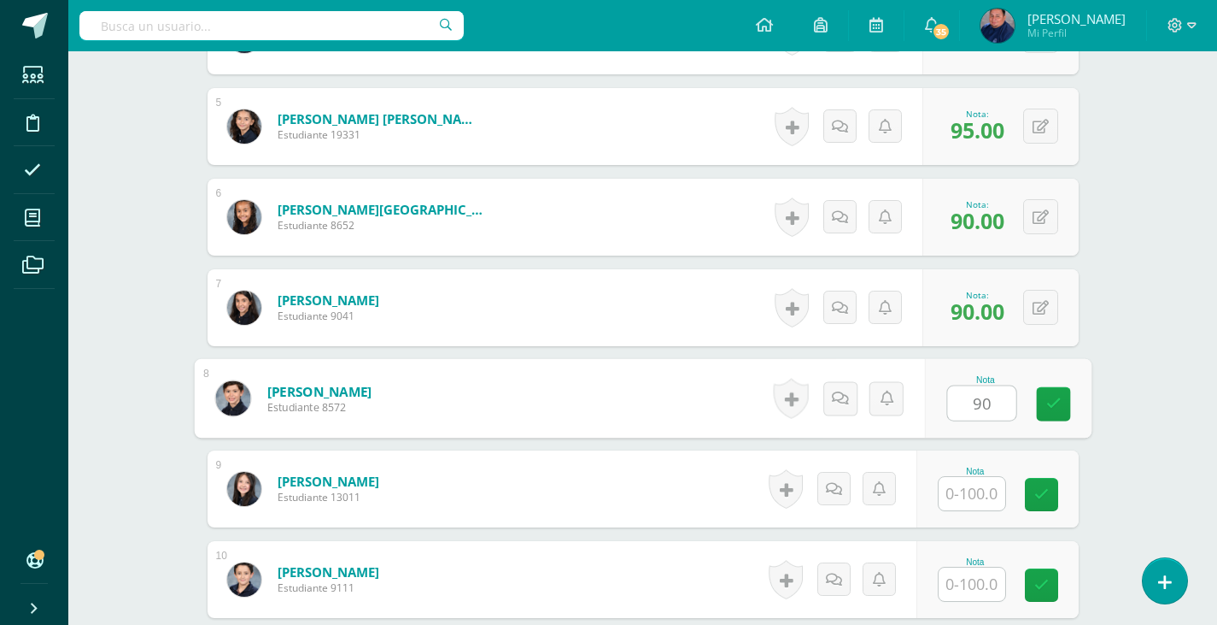
type input "90"
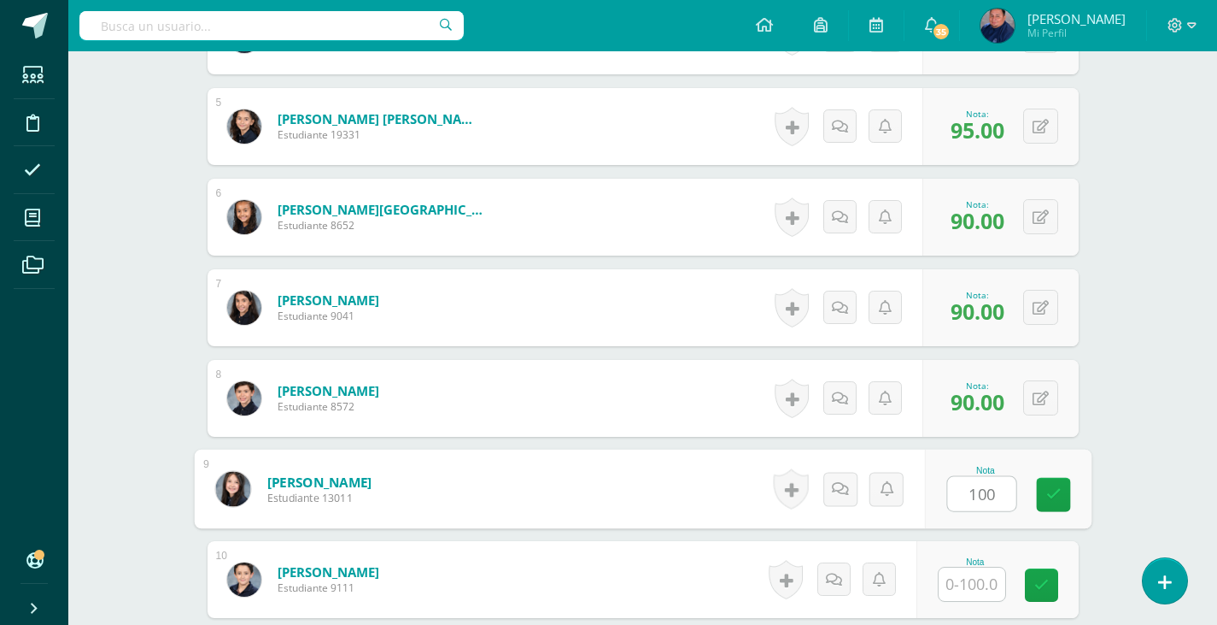
type input "100"
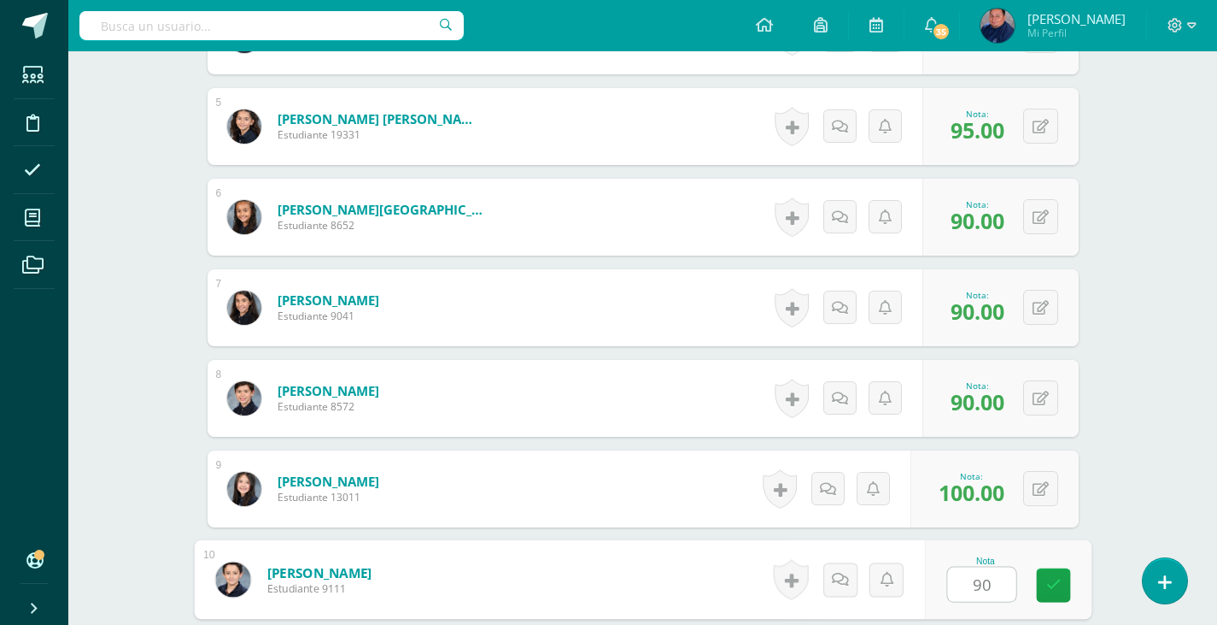
type input "90"
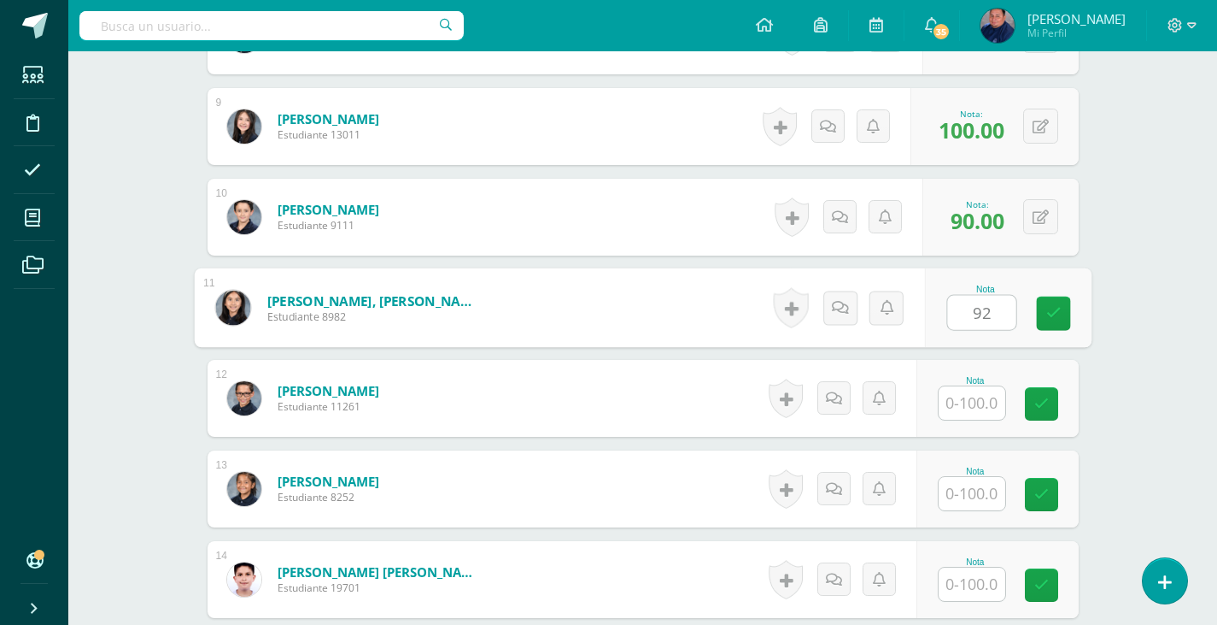
type input "92"
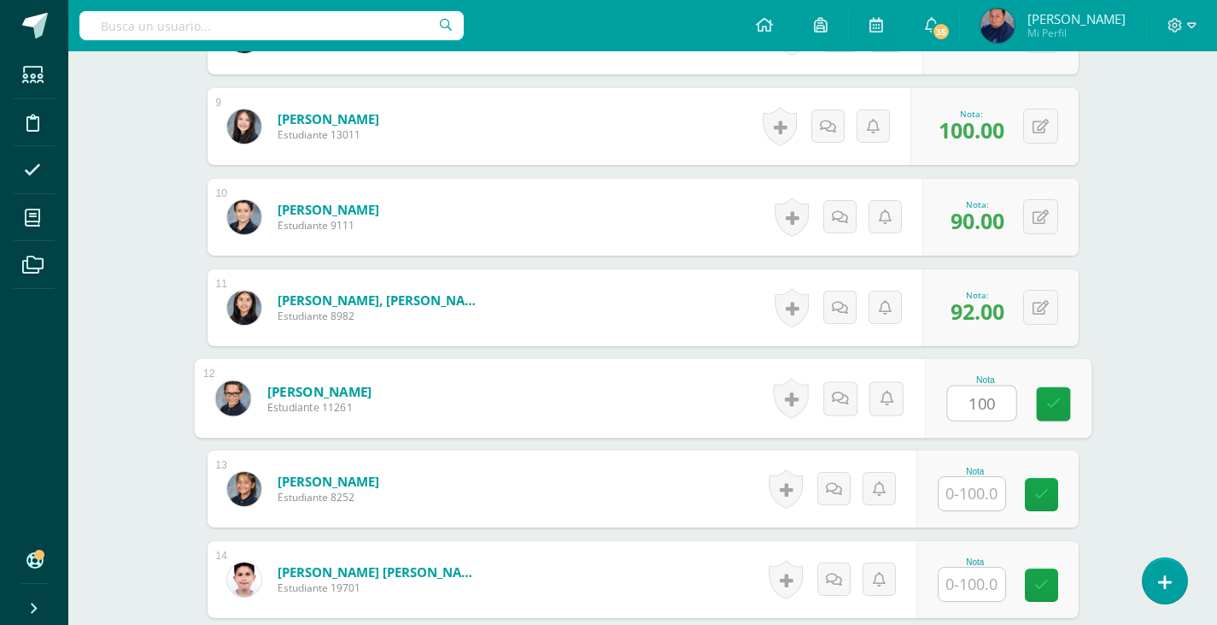
type input "100"
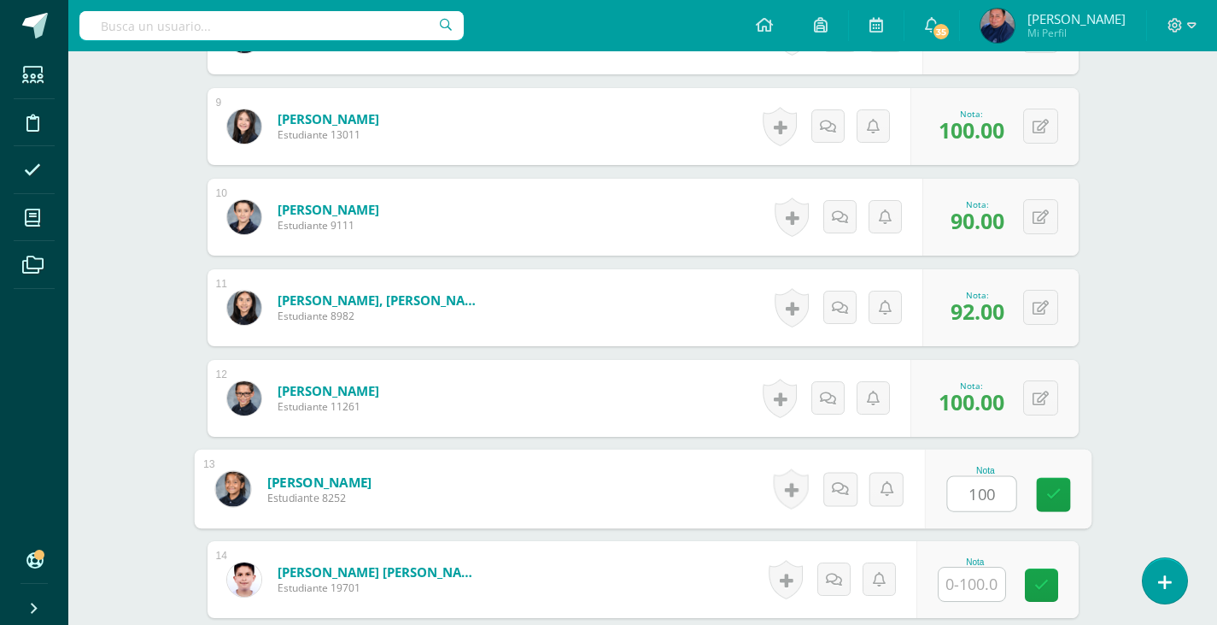
type input "100"
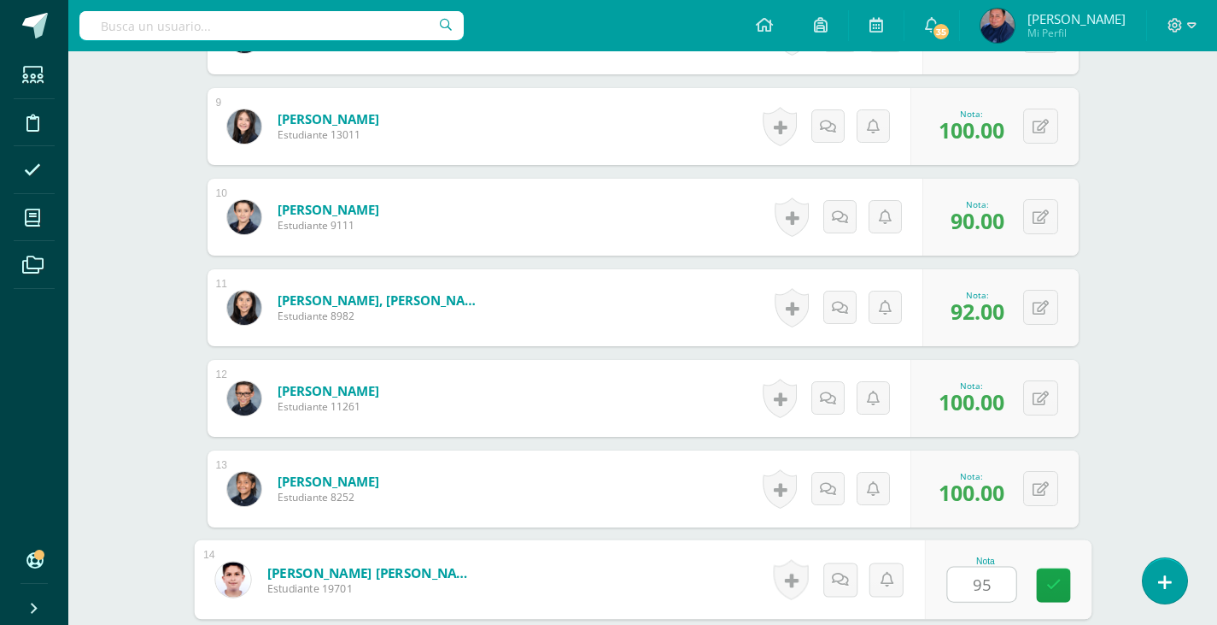
type input "95"
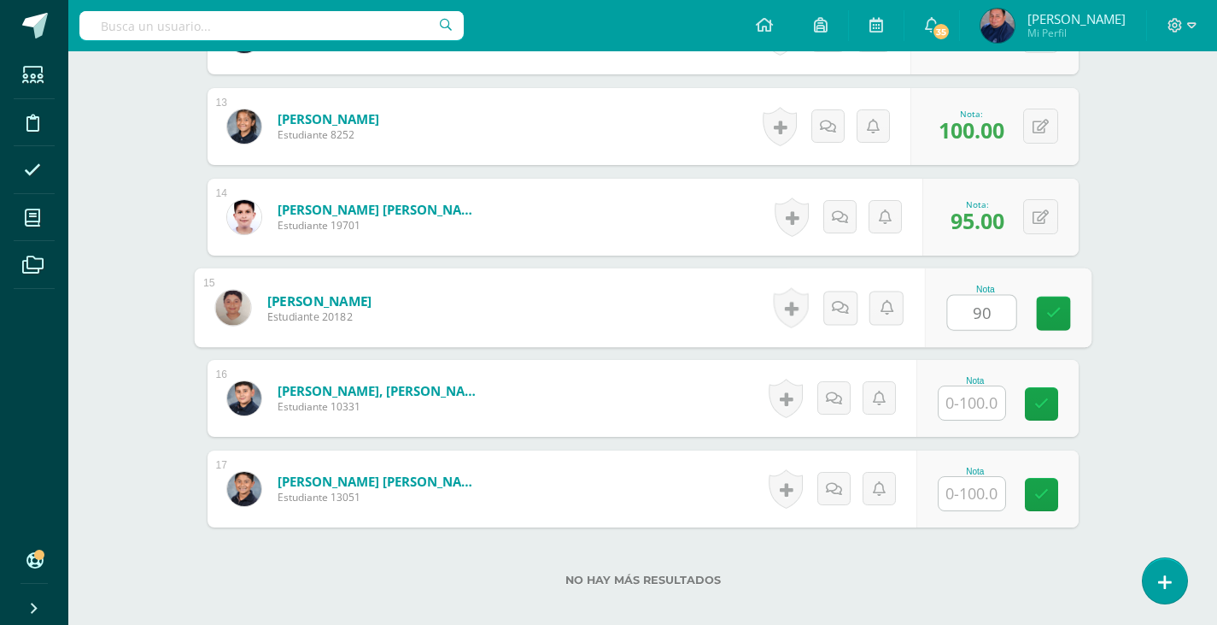
type input "90"
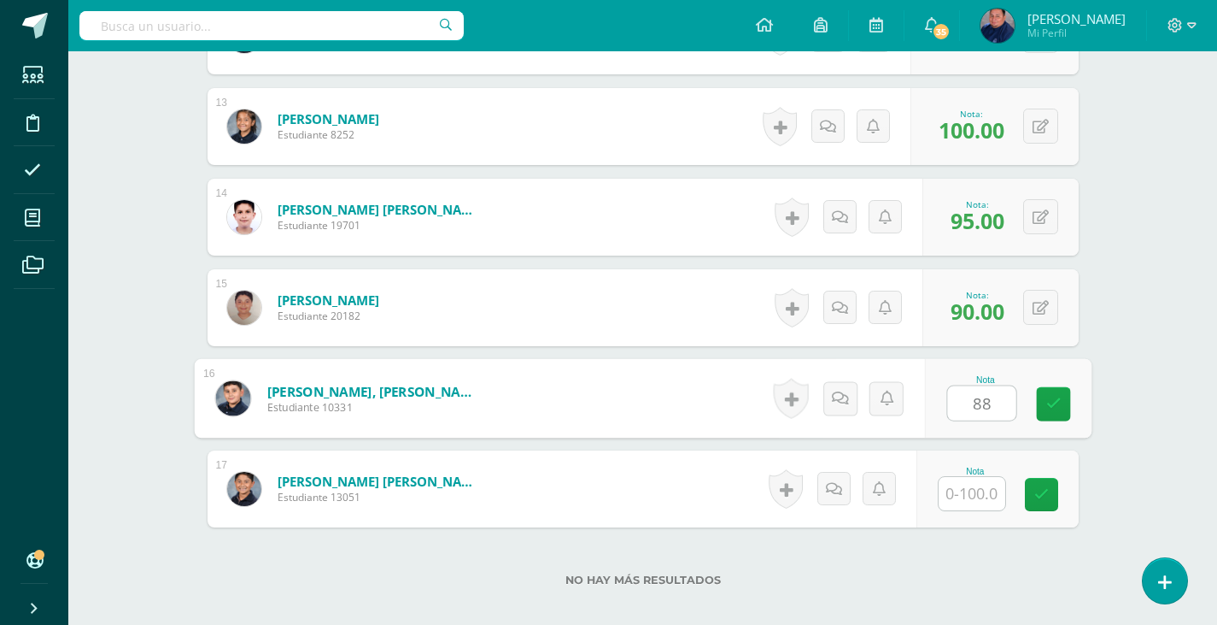
type input "88"
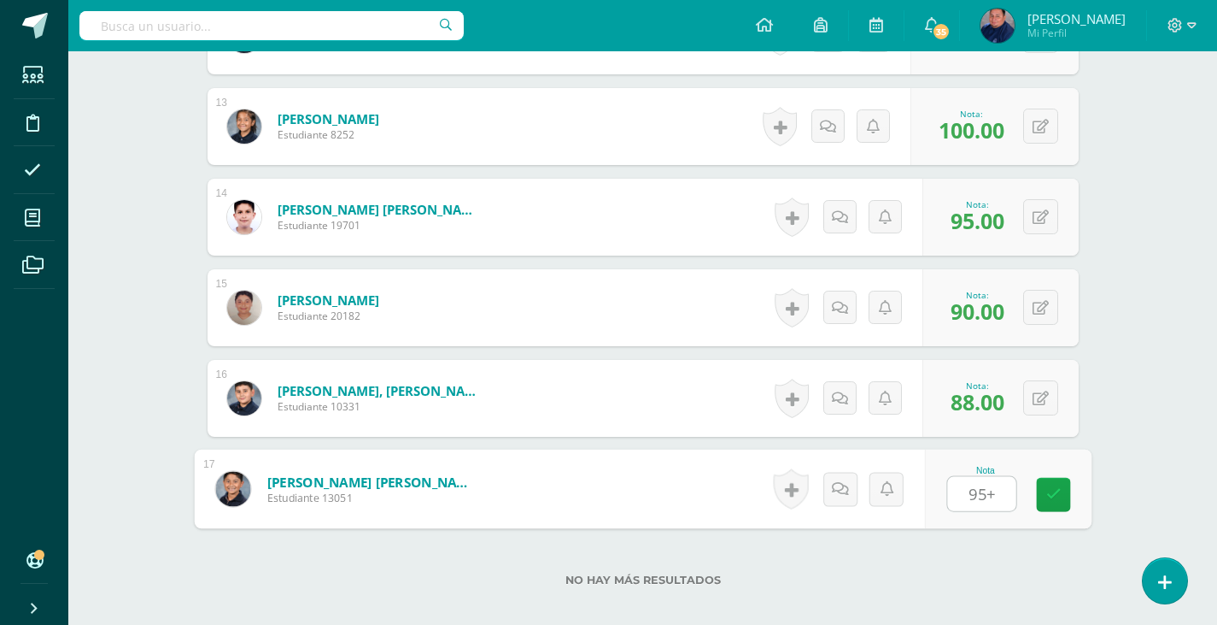
type input "95"
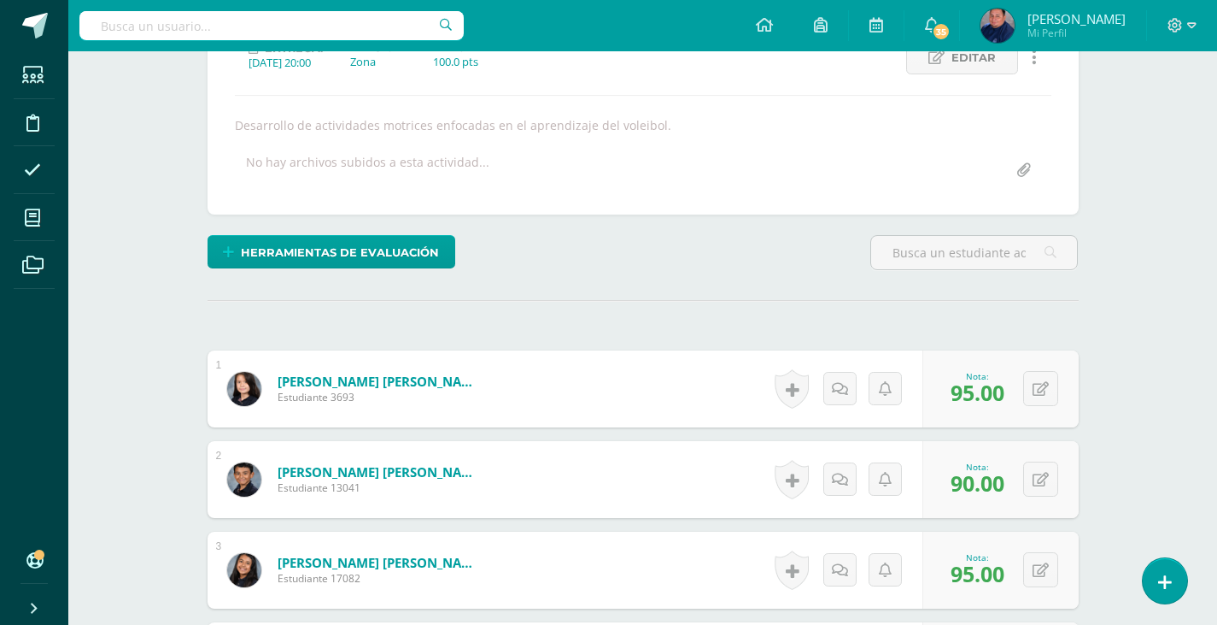
scroll to position [71, 0]
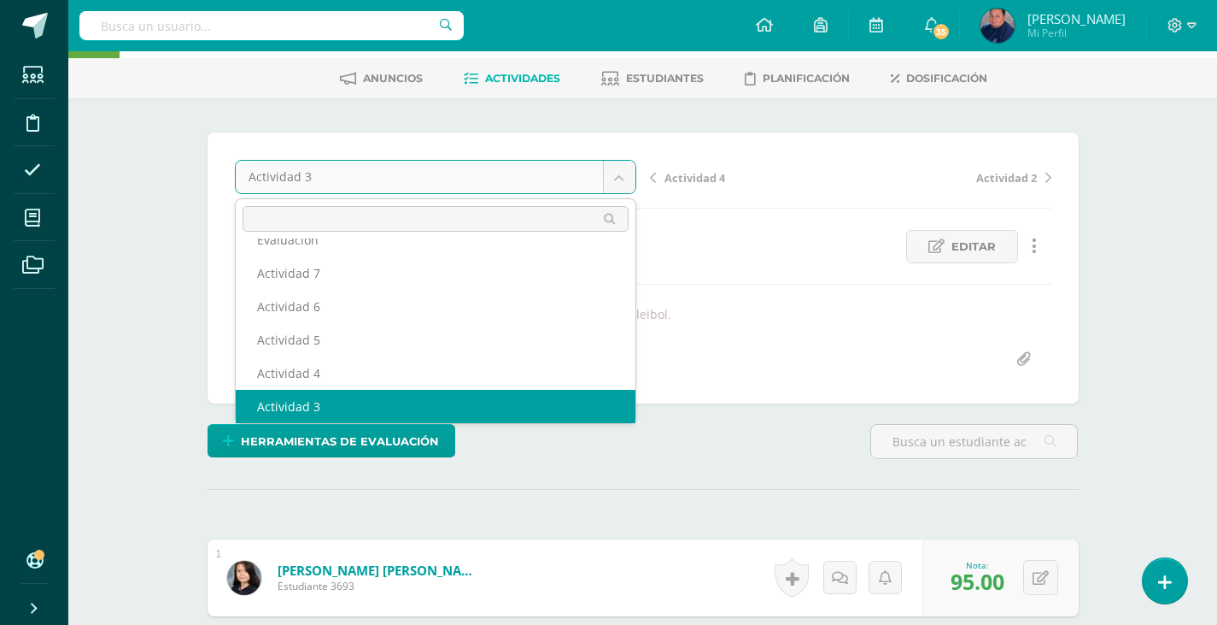
scroll to position [0, 0]
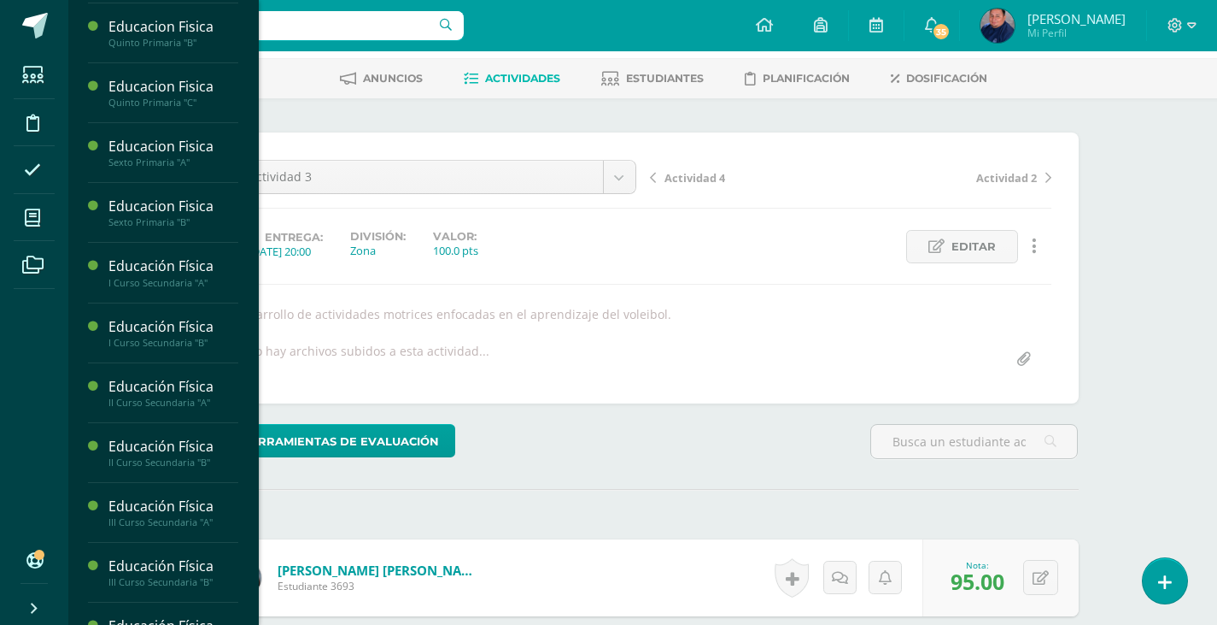
scroll to position [972, 0]
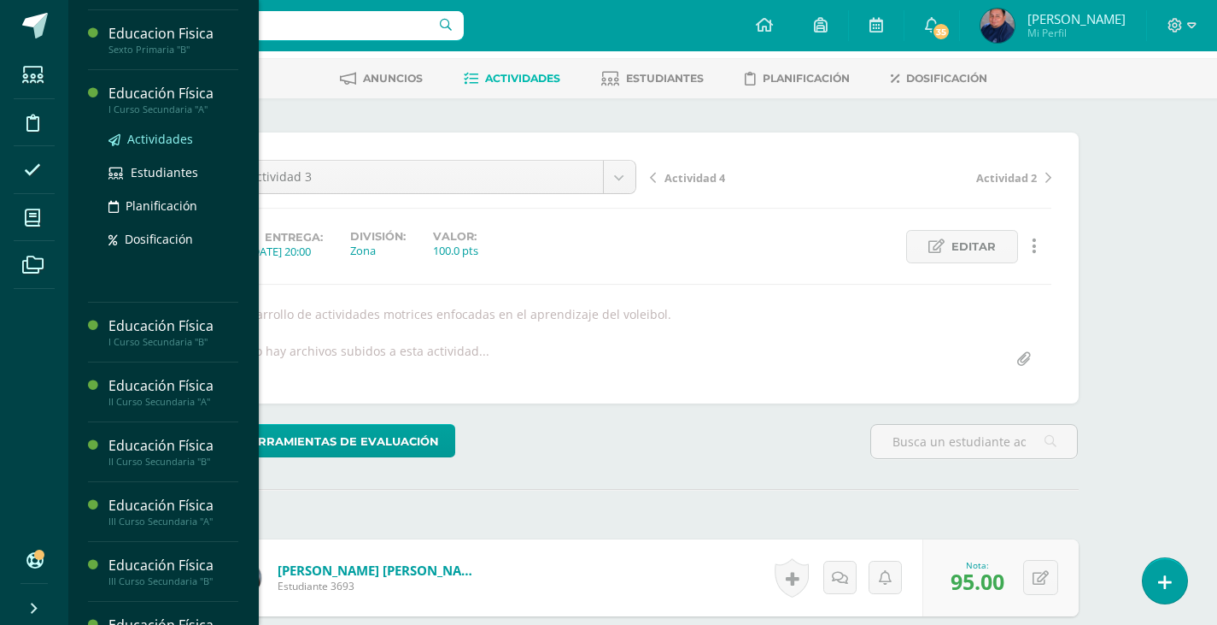
click at [161, 141] on span "Actividades" at bounding box center [160, 139] width 66 height 16
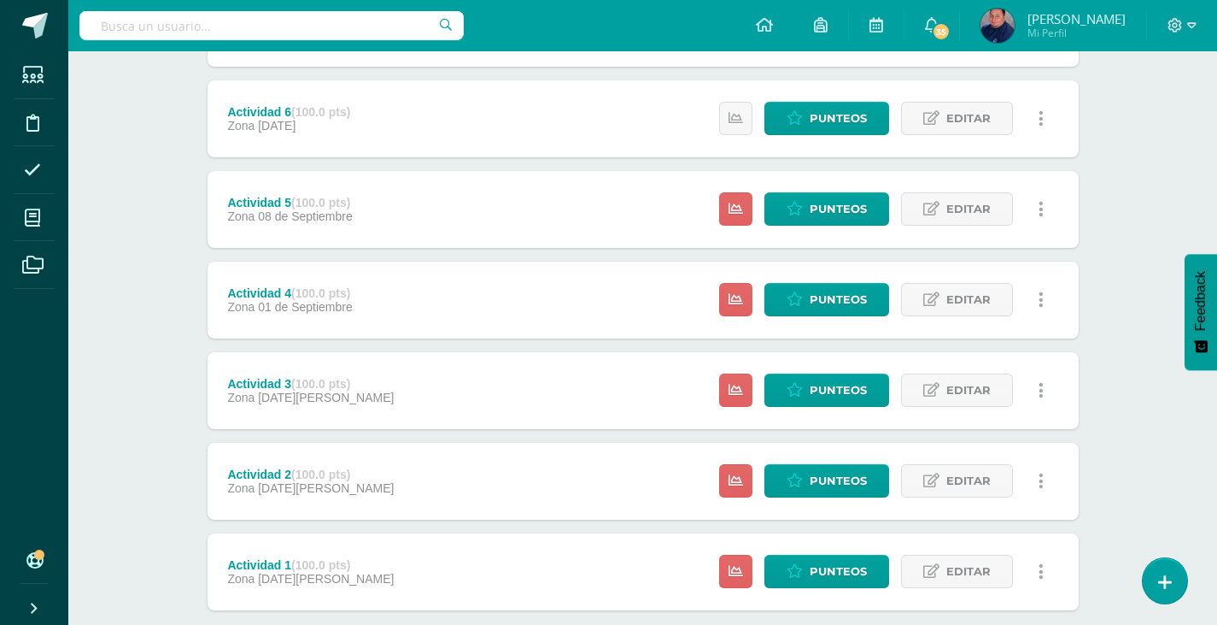
scroll to position [484, 0]
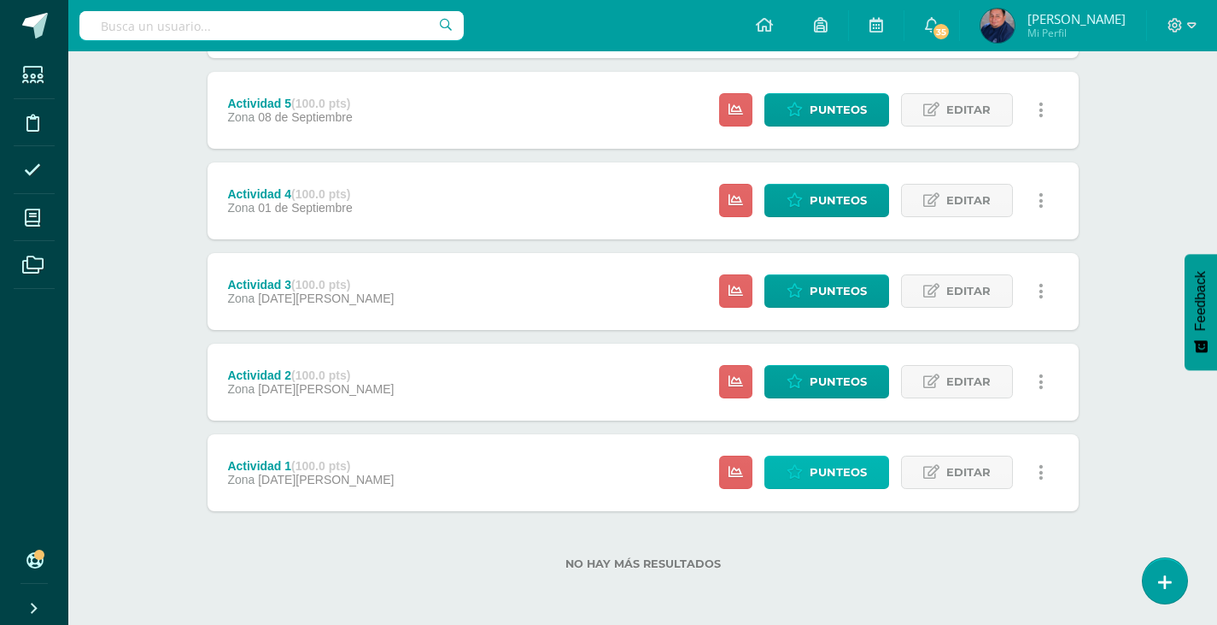
click at [834, 478] on span "Punteos" at bounding box center [838, 472] width 57 height 32
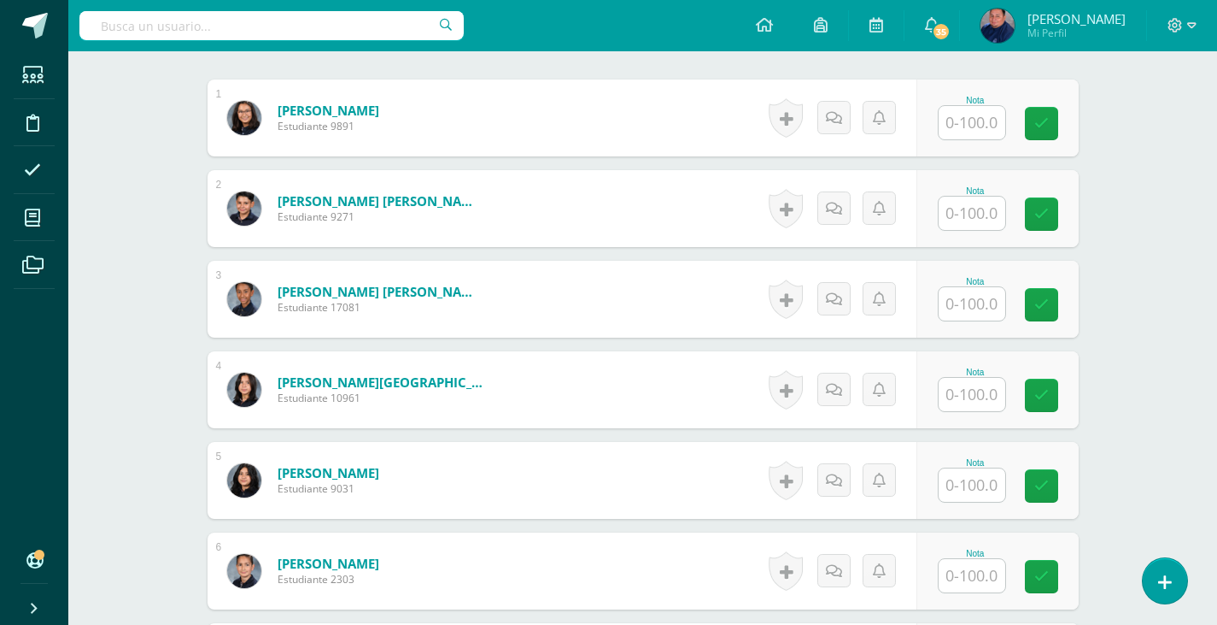
scroll to position [616, 0]
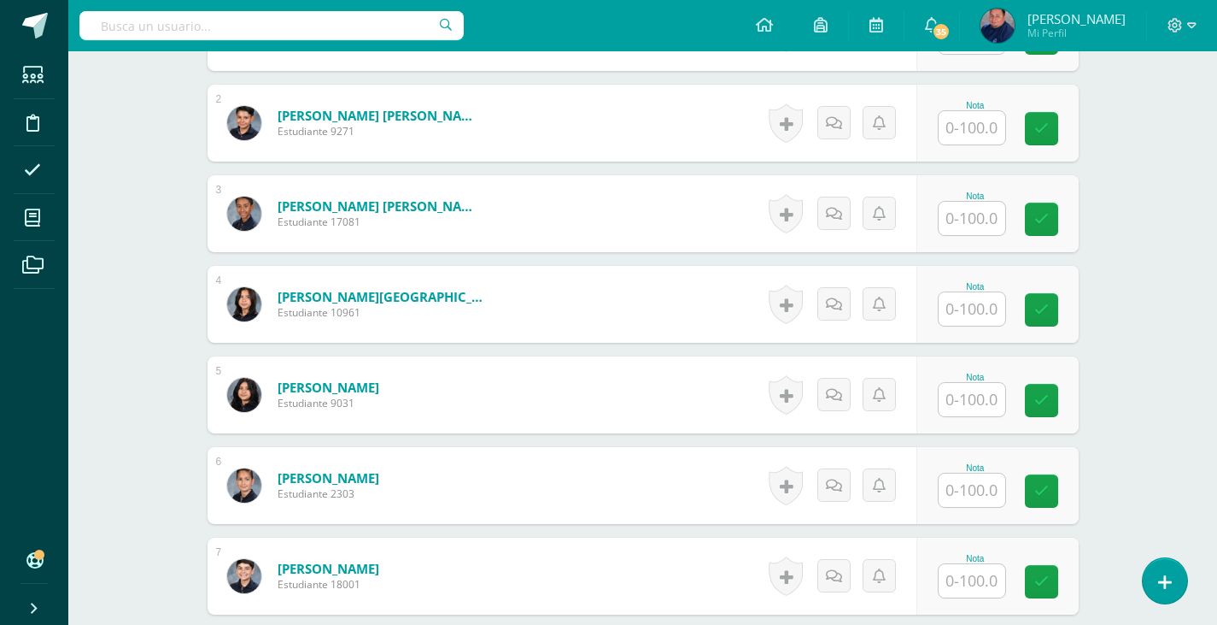
click at [968, 134] on input "text" at bounding box center [972, 127] width 67 height 33
